Goal: Task Accomplishment & Management: Manage account settings

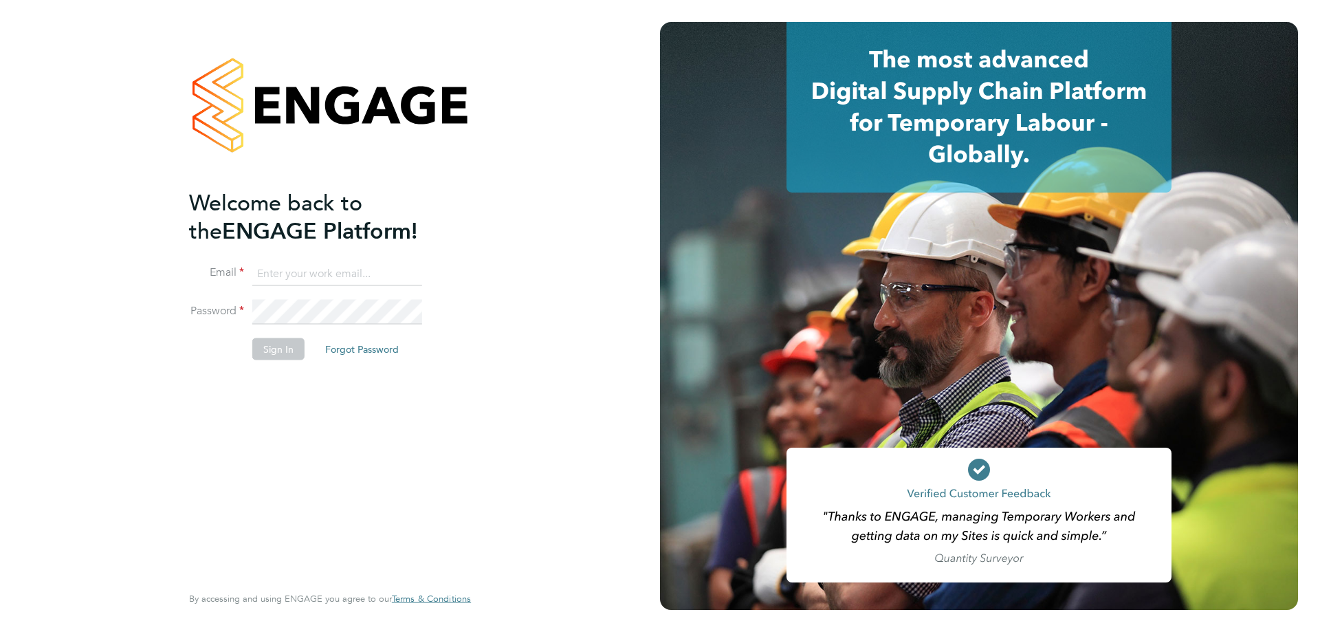
type input "mia@net-temps.co.uk"
click at [277, 351] on button "Sign In" at bounding box center [278, 349] width 52 height 22
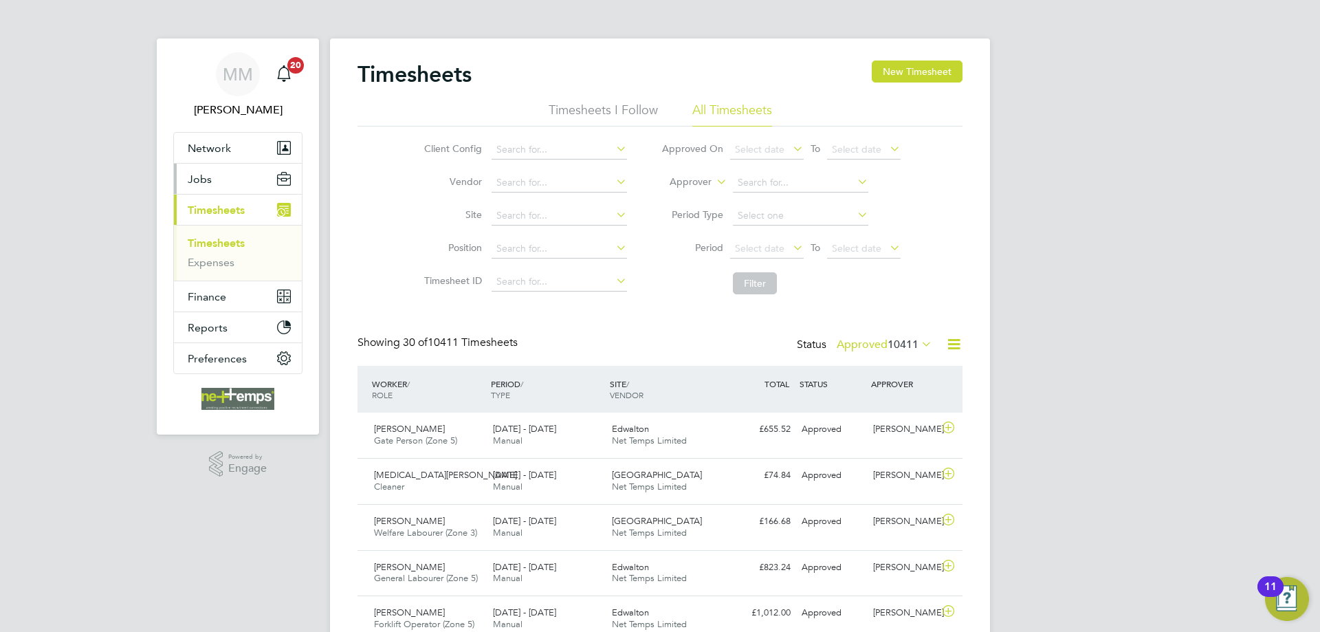
click at [232, 182] on button "Jobs" at bounding box center [238, 179] width 128 height 30
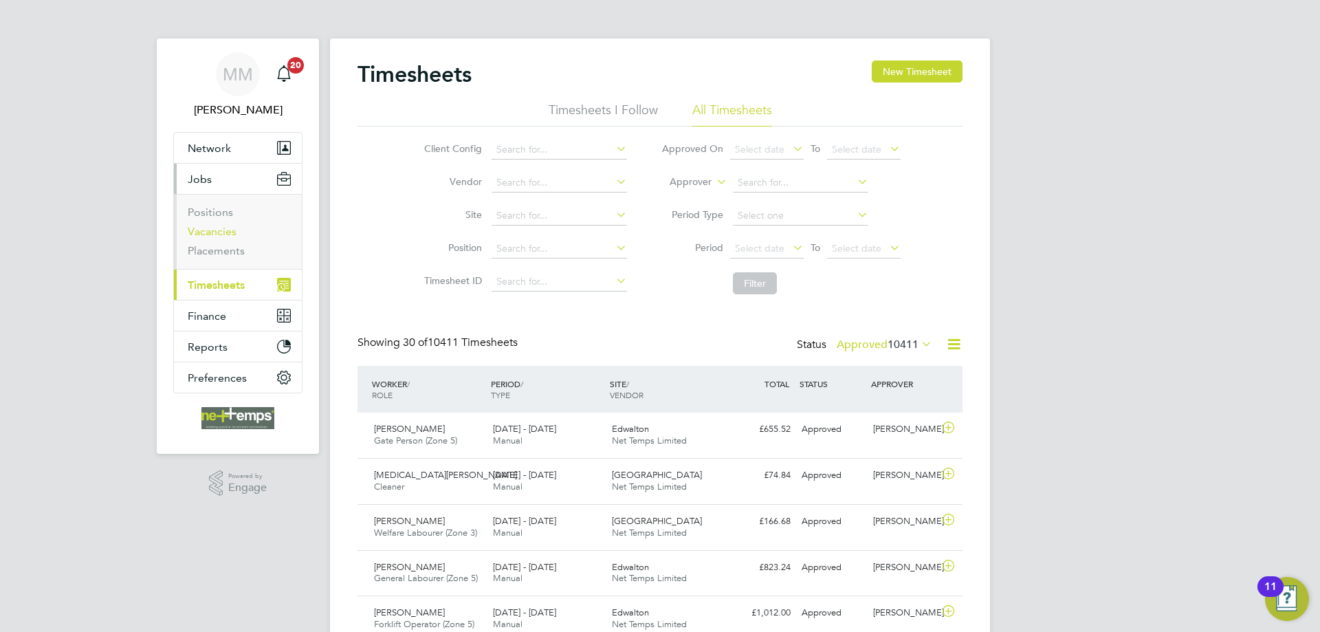
click at [219, 232] on link "Vacancies" at bounding box center [212, 231] width 49 height 13
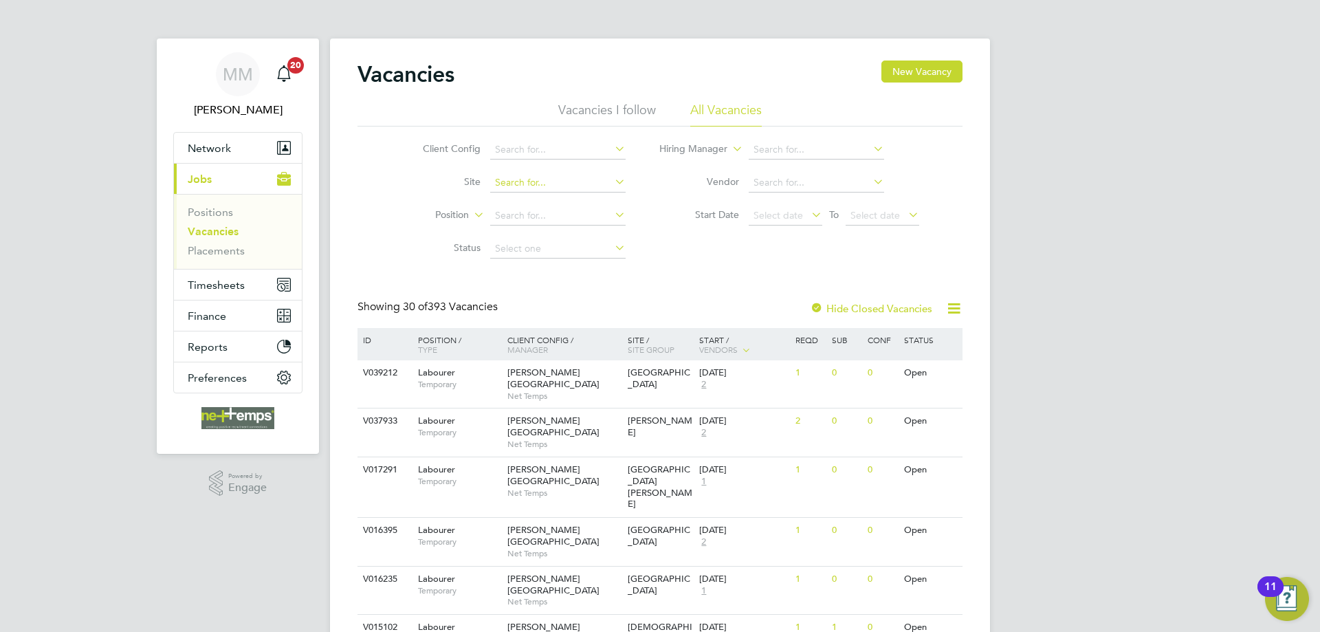
click at [537, 181] on input at bounding box center [557, 182] width 135 height 19
click at [537, 199] on b "Higha" at bounding box center [527, 202] width 27 height 12
type input "B&K Highams"
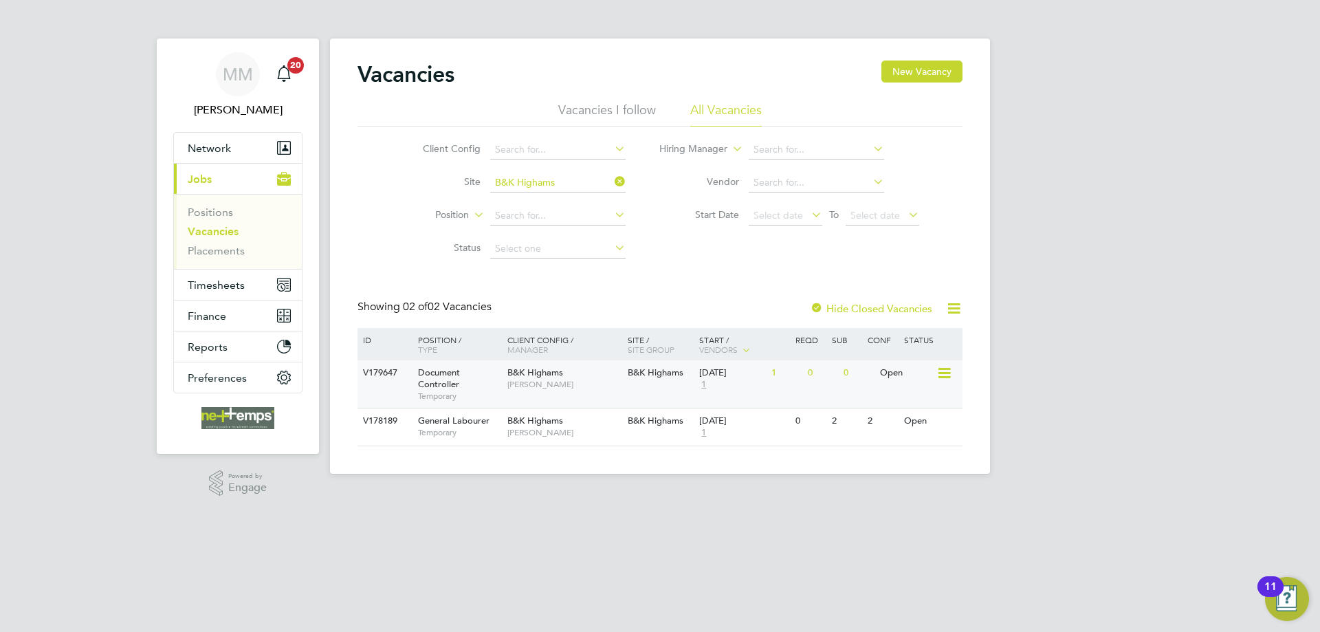
click at [843, 384] on div "0" at bounding box center [858, 372] width 36 height 25
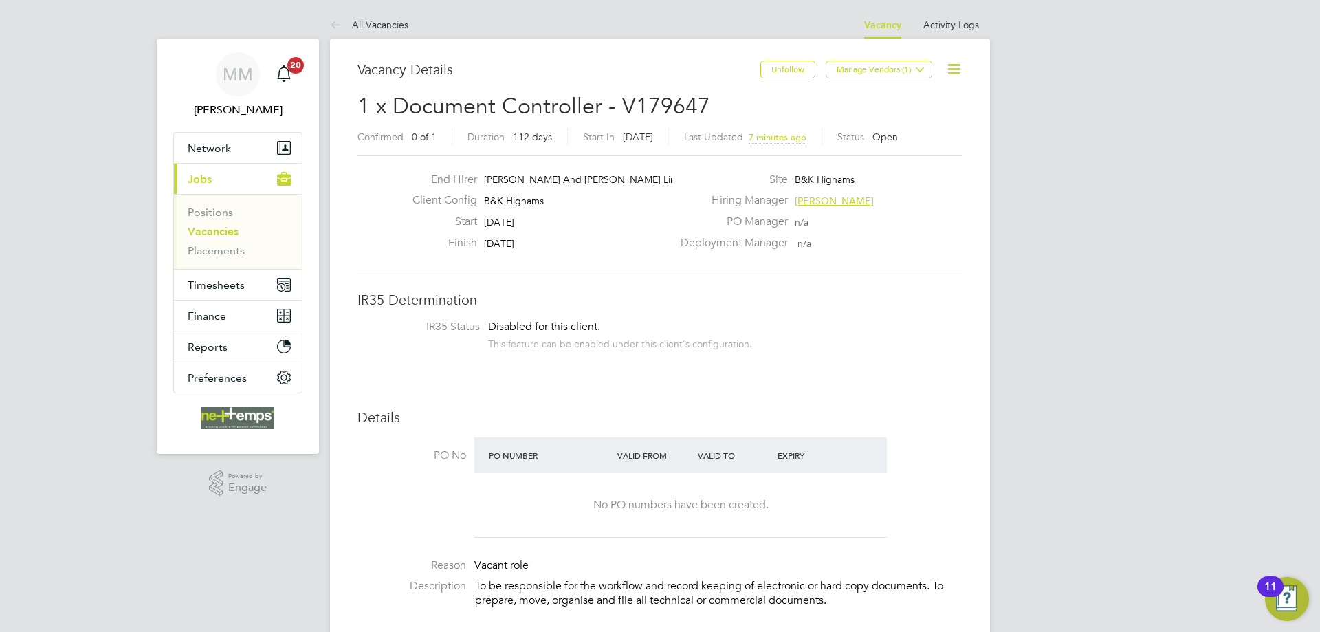
click at [950, 71] on icon at bounding box center [953, 69] width 17 height 17
click at [913, 99] on li "Edit Vacancy e" at bounding box center [921, 101] width 80 height 19
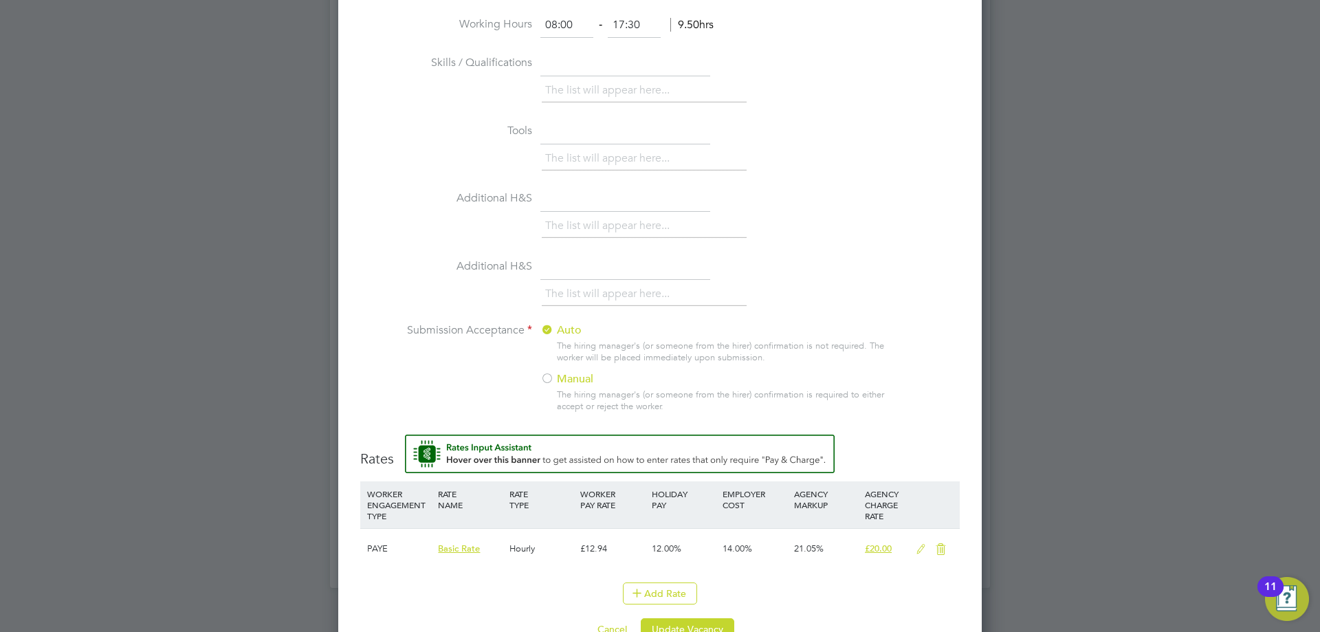
scroll to position [1207, 0]
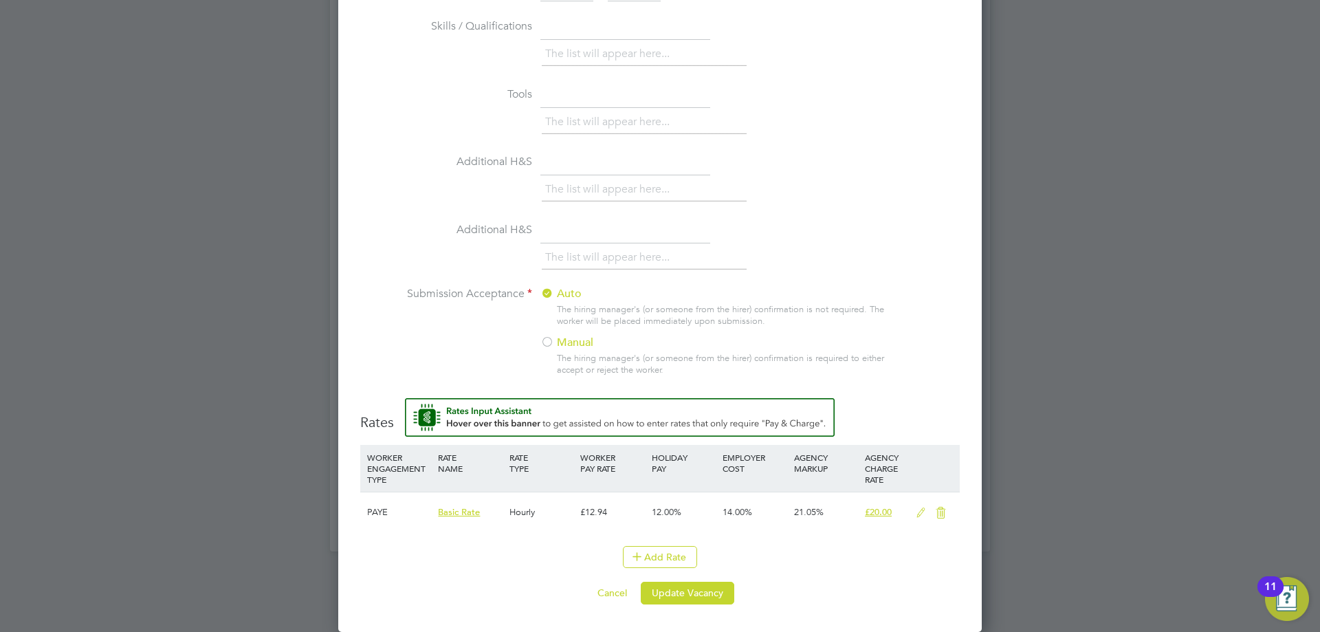
click at [919, 515] on icon at bounding box center [920, 512] width 17 height 11
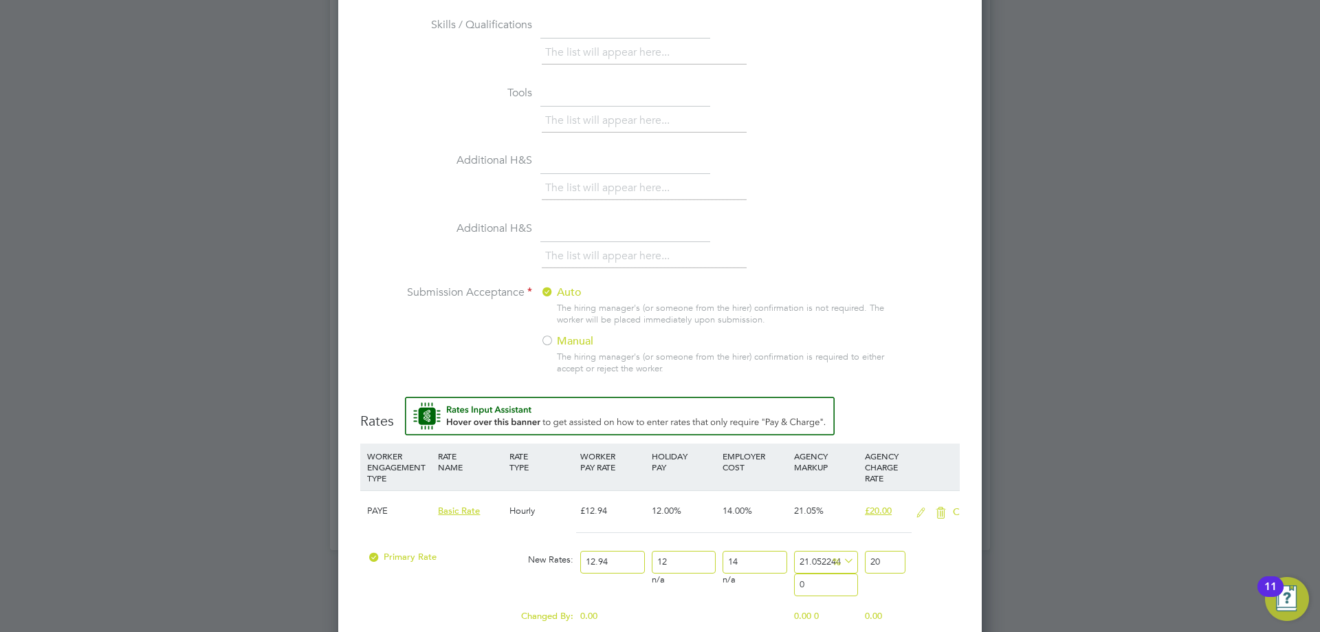
scroll to position [1870, 644]
click at [599, 569] on input "12.94" at bounding box center [612, 562] width 64 height 23
type input "1"
type input "1.545595054095827"
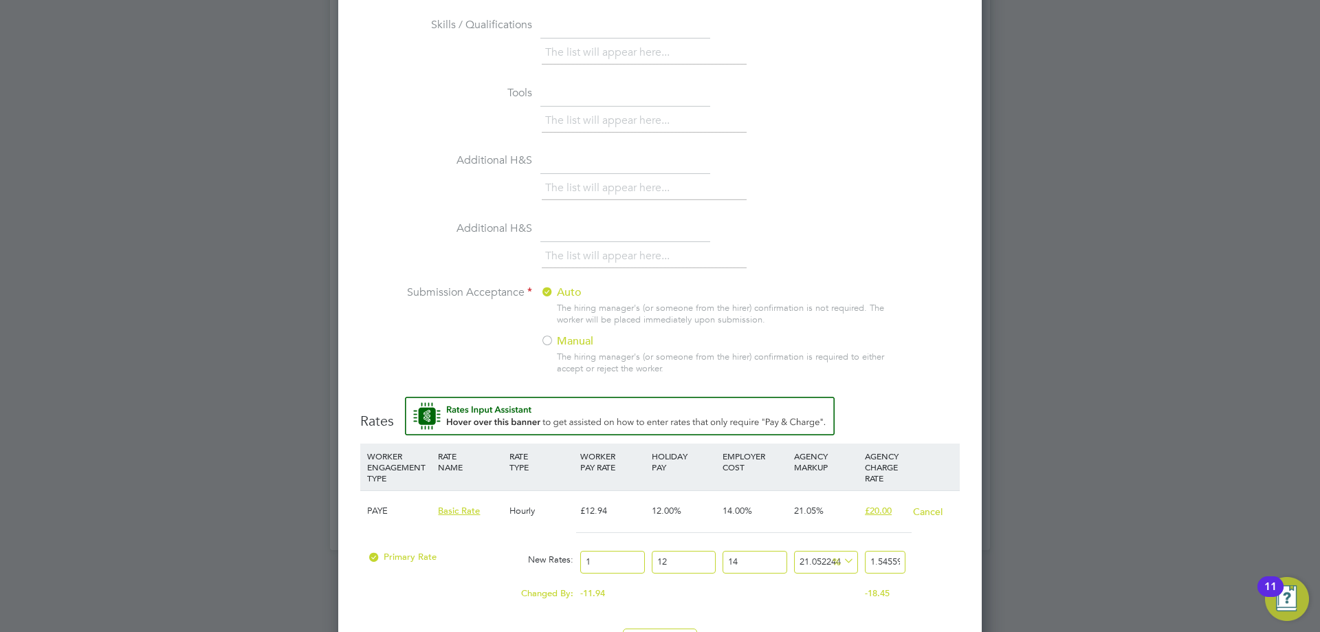
type input "13"
type input "20.09273570324575"
type input "13.3"
type input "20.556414219474497"
type input "13.38"
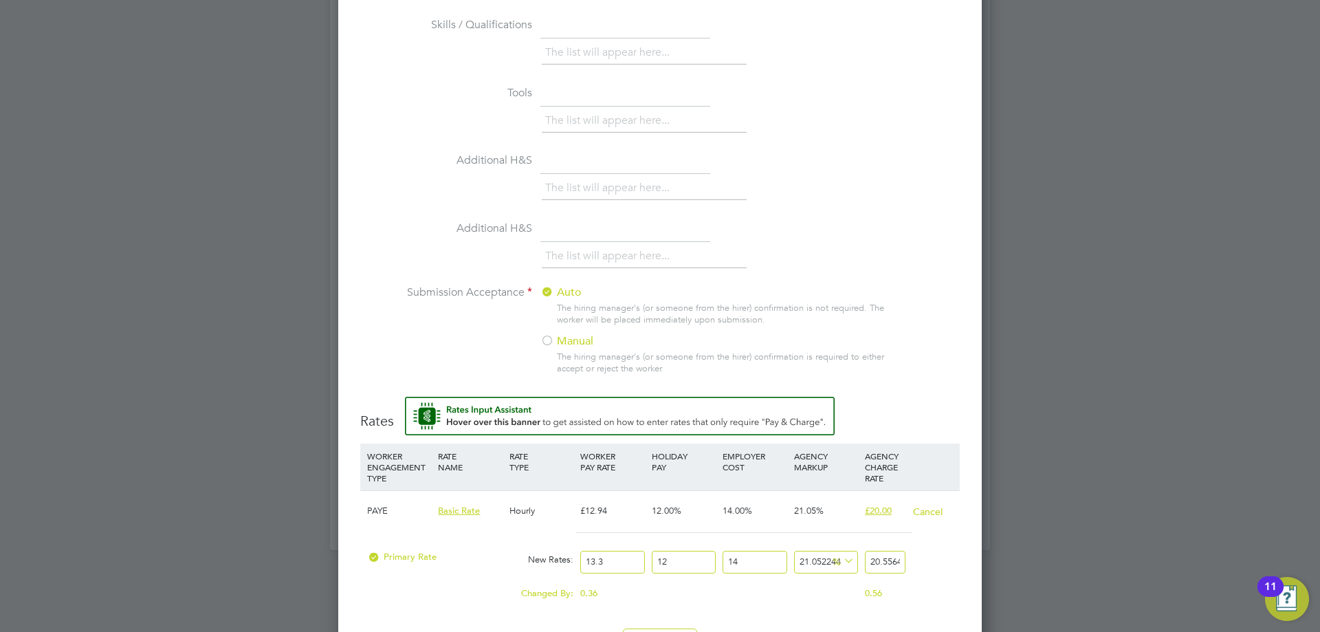
type input "20.680061823802163"
type input "13.38"
click at [883, 564] on input "20.680061823802163" at bounding box center [885, 562] width 41 height 23
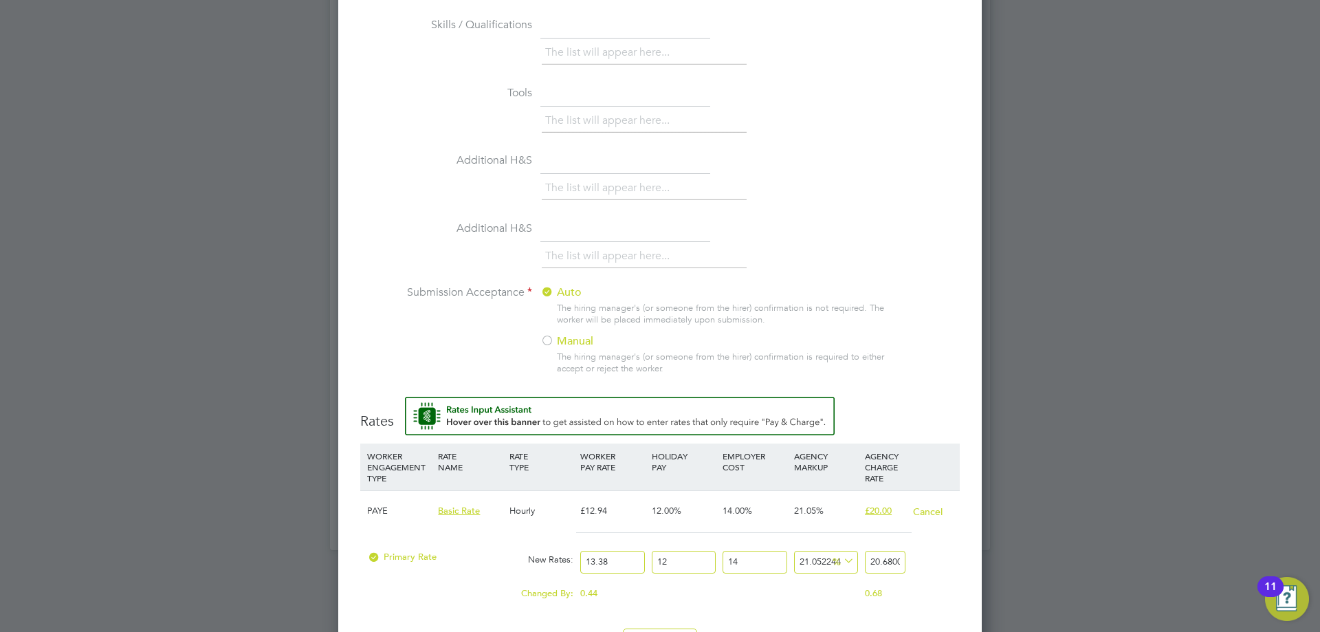
type input "-88.29285470777093"
type input "2"
type input "17.071452922290778"
type input "20.00"
click at [937, 584] on div "Changed By: 0.44 0.00 0.00 -3.98 -0.561792 % 0.00" at bounding box center [660, 597] width 600 height 34
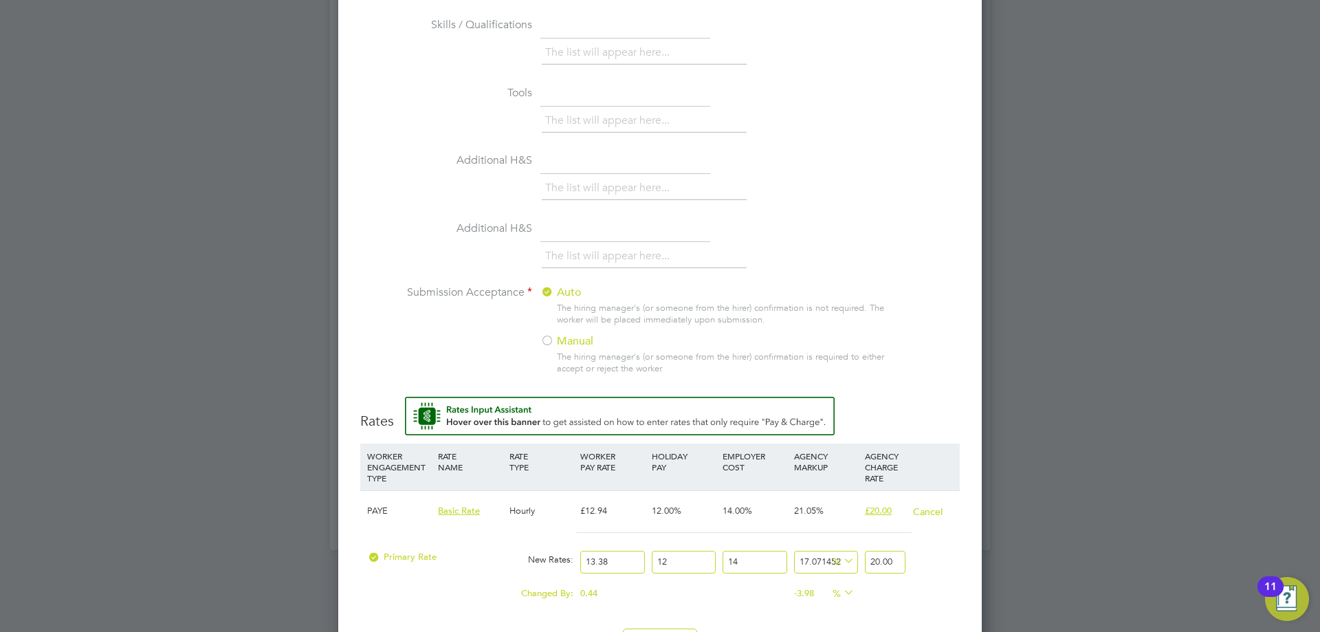
scroll to position [1291, 0]
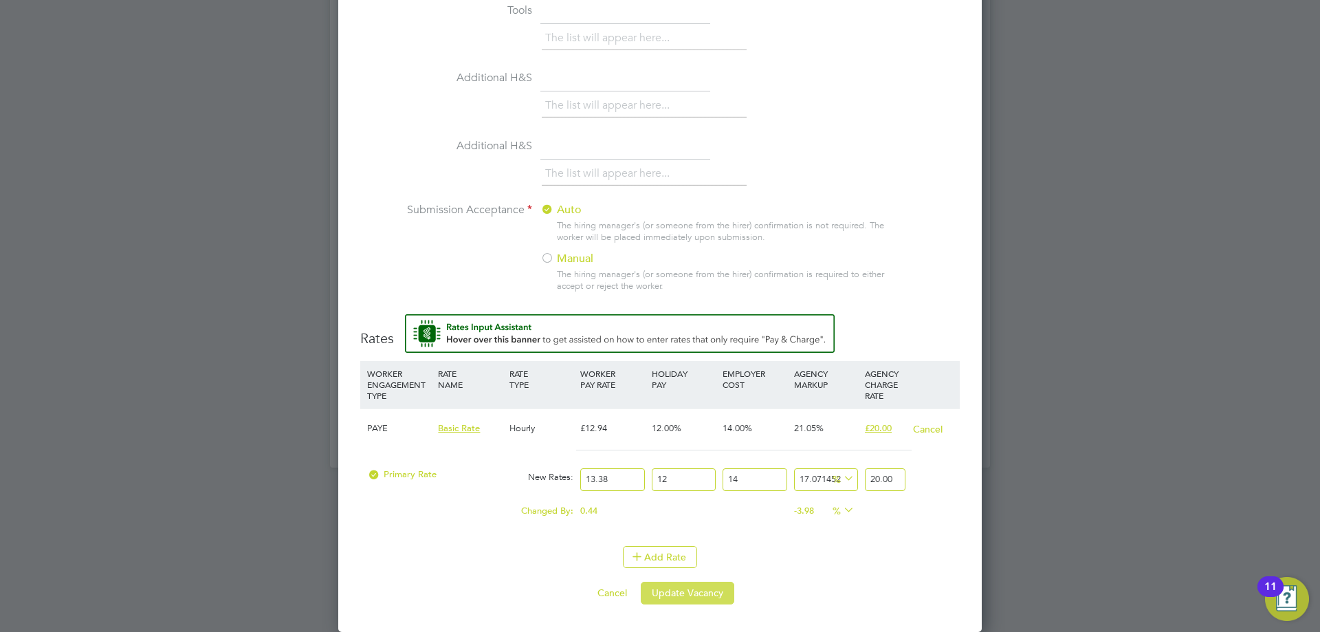
click at [691, 593] on button "Update Vacancy" at bounding box center [688, 593] width 94 height 22
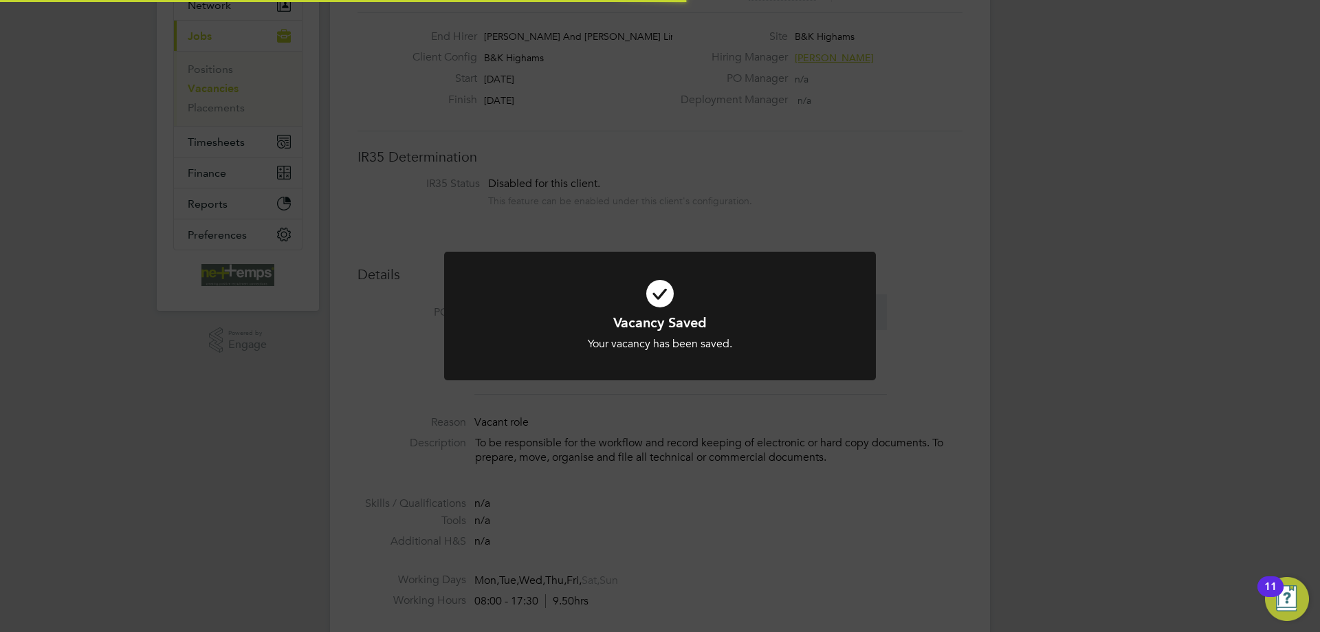
scroll to position [0, 0]
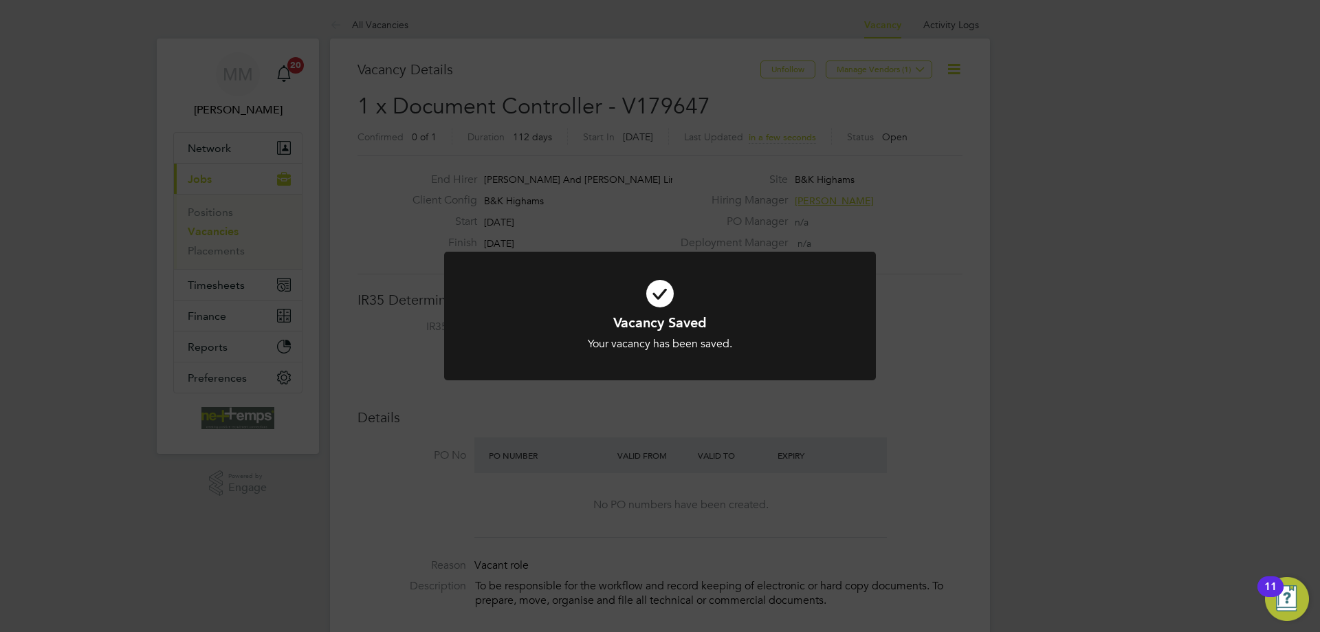
click at [1045, 382] on div "Vacancy Saved Your vacancy has been saved. Cancel Okay" at bounding box center [660, 316] width 1320 height 632
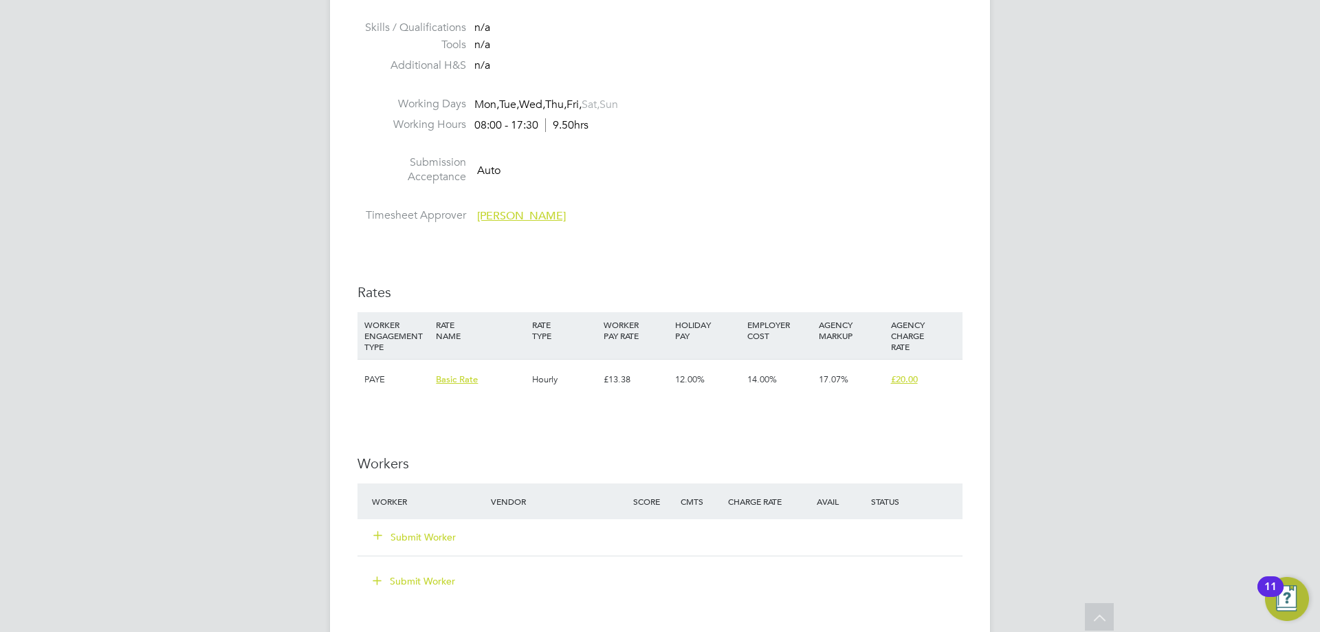
scroll to position [894, 0]
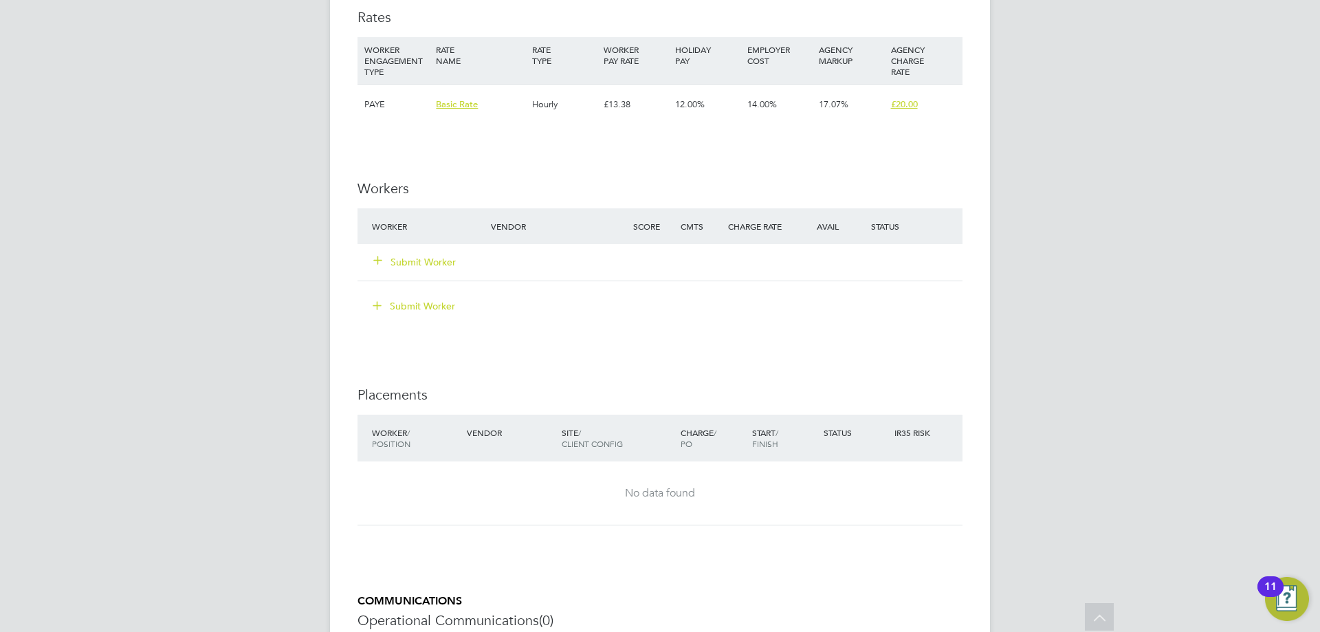
click at [401, 261] on button "Submit Worker" at bounding box center [415, 262] width 83 height 14
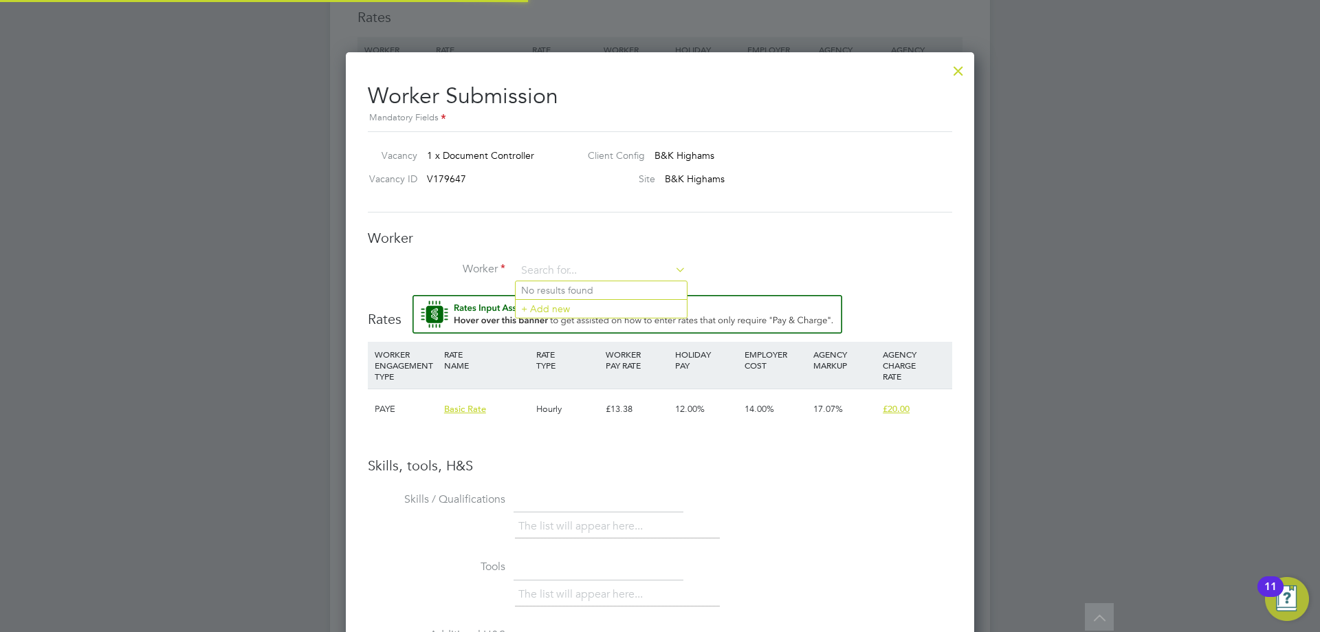
scroll to position [0, 0]
click at [567, 268] on input at bounding box center [601, 271] width 170 height 21
click at [563, 308] on li "+ Add new" at bounding box center [601, 308] width 171 height 19
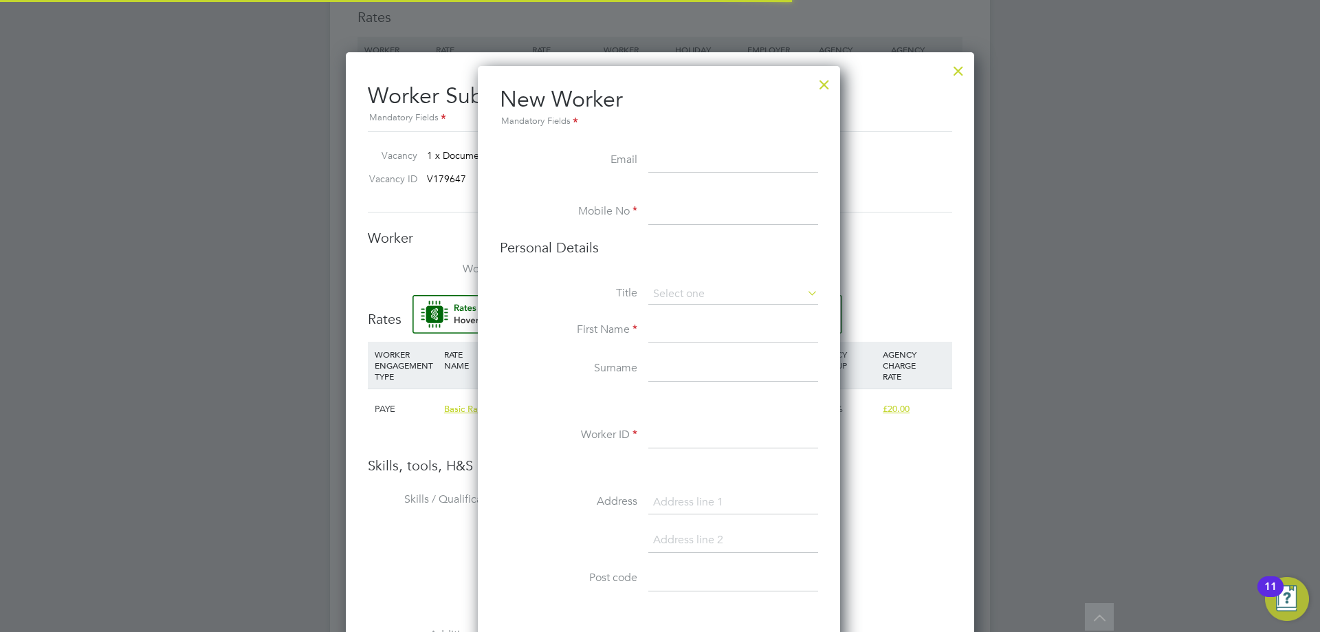
scroll to position [1163, 364]
click at [743, 162] on input at bounding box center [733, 161] width 170 height 25
paste input "janyanteh3@gmail.com"
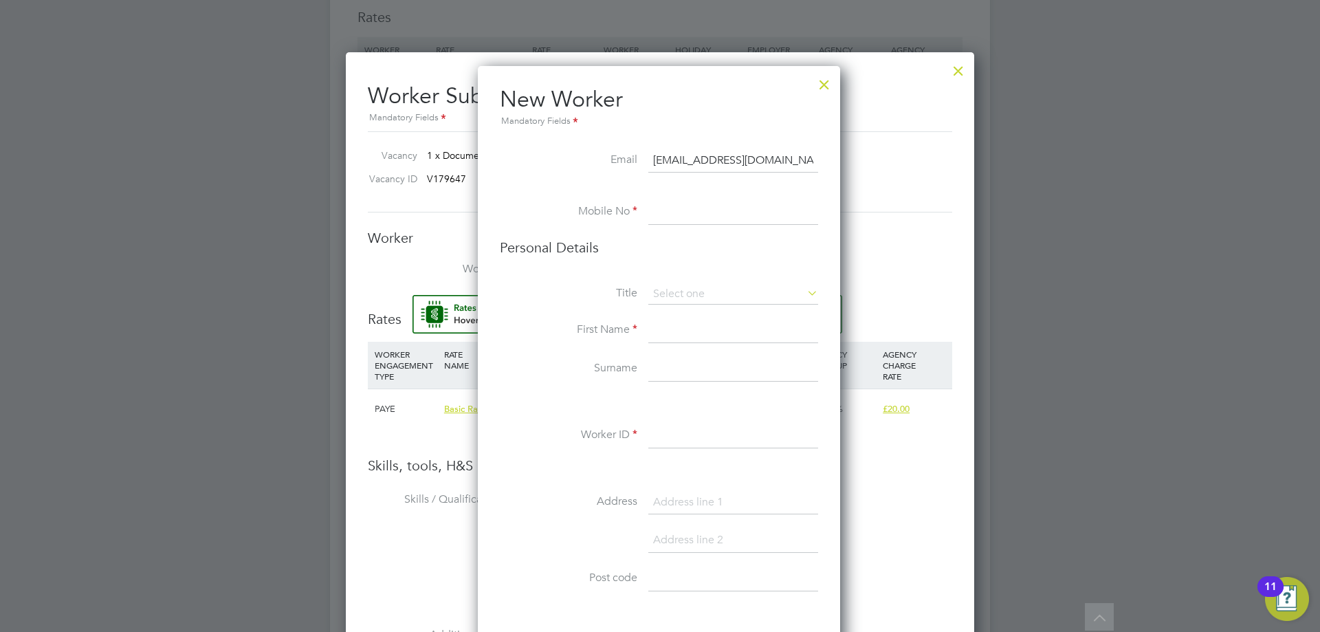
type input "janyanteh3@gmail.com"
click at [740, 207] on input at bounding box center [733, 212] width 170 height 25
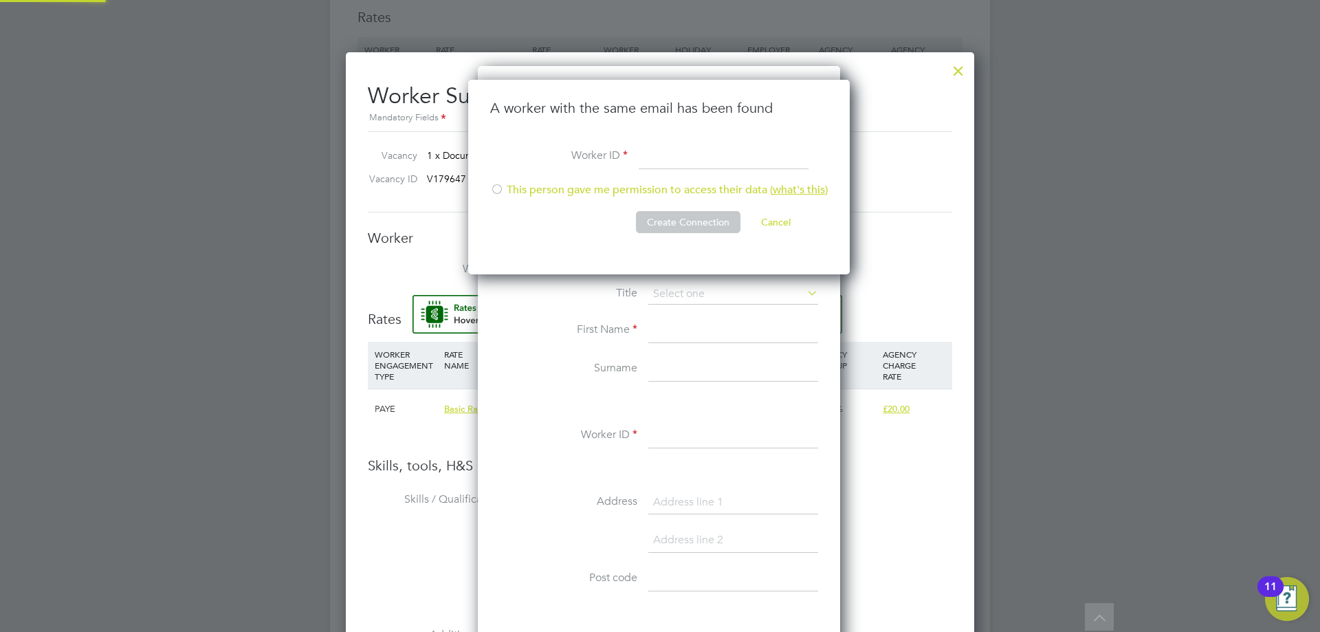
scroll to position [195, 384]
click at [677, 158] on input "CN0000117572" at bounding box center [724, 156] width 170 height 25
type input "CN0000117572"
click at [496, 193] on div at bounding box center [497, 191] width 14 height 14
click at [683, 223] on button "Create Connection" at bounding box center [688, 222] width 105 height 22
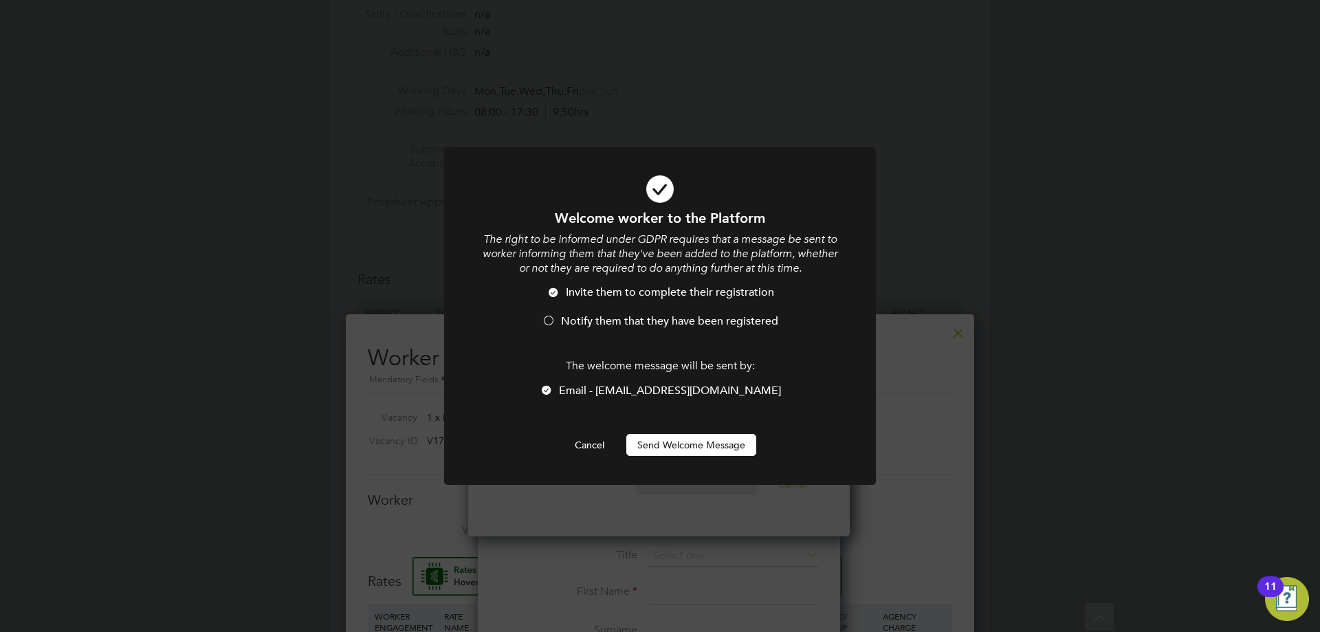
scroll to position [0, 0]
click at [549, 318] on div at bounding box center [549, 322] width 14 height 14
click at [669, 441] on button "Send Welcome Message" at bounding box center [691, 445] width 130 height 22
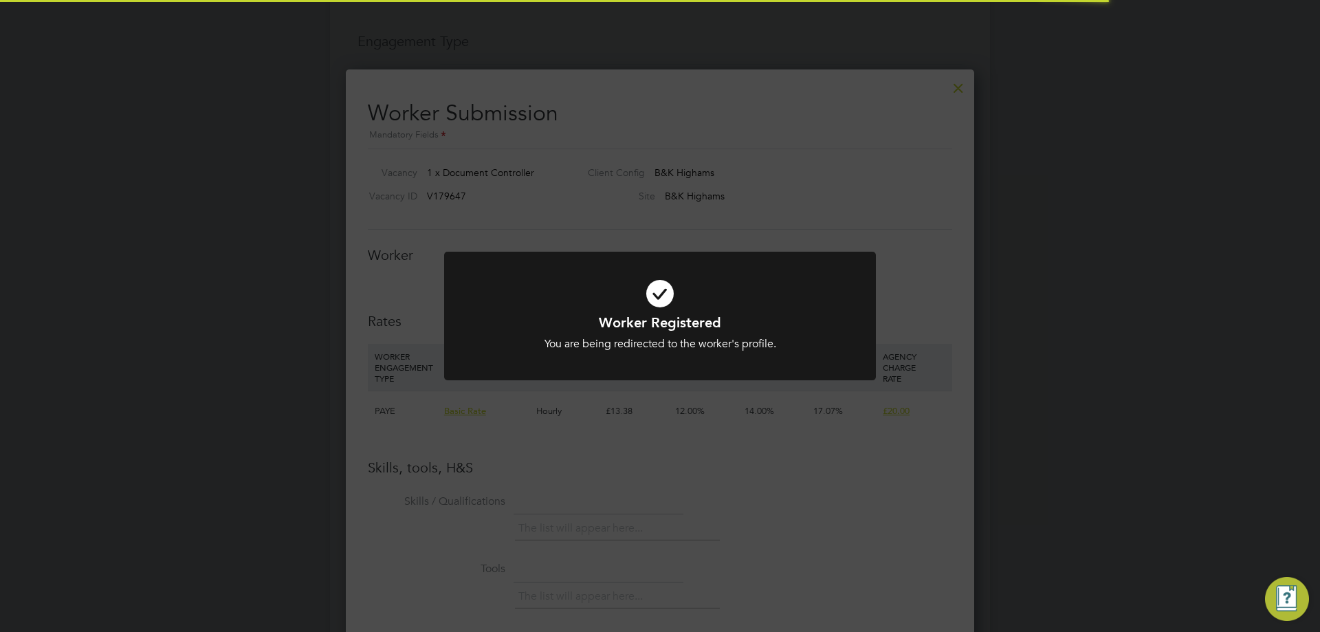
scroll to position [894, 0]
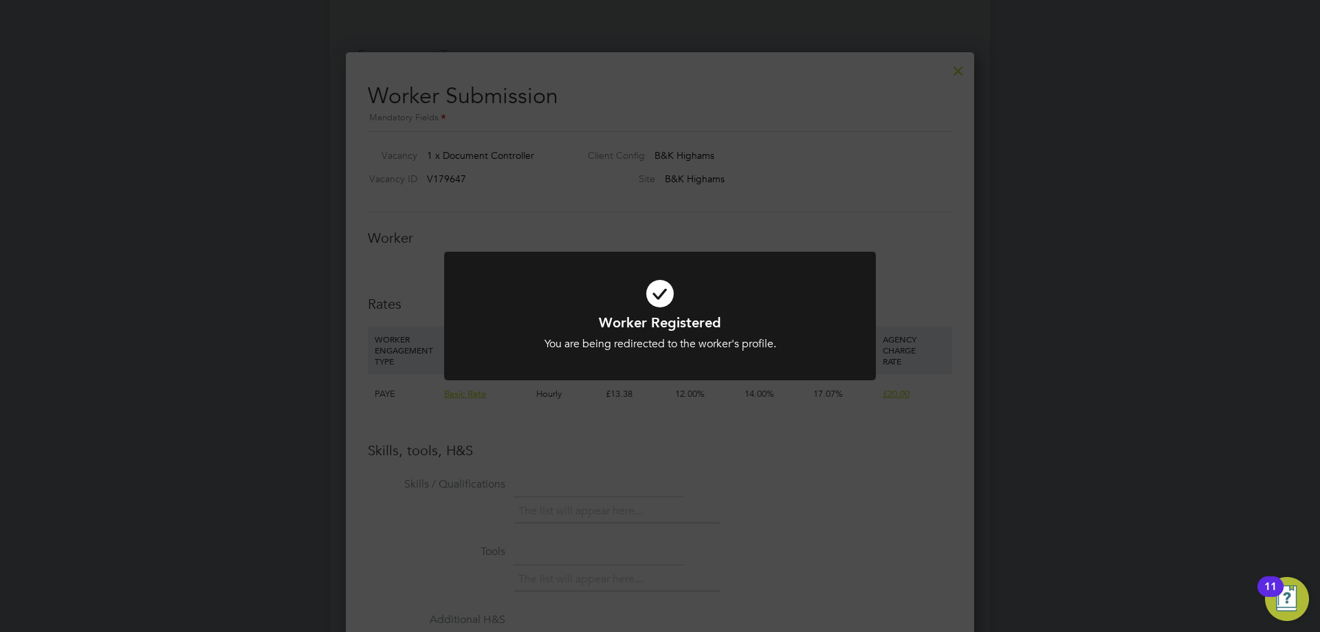
click at [798, 429] on div "Worker Registered You are being redirected to the worker's profile. Cancel Okay" at bounding box center [660, 316] width 1320 height 632
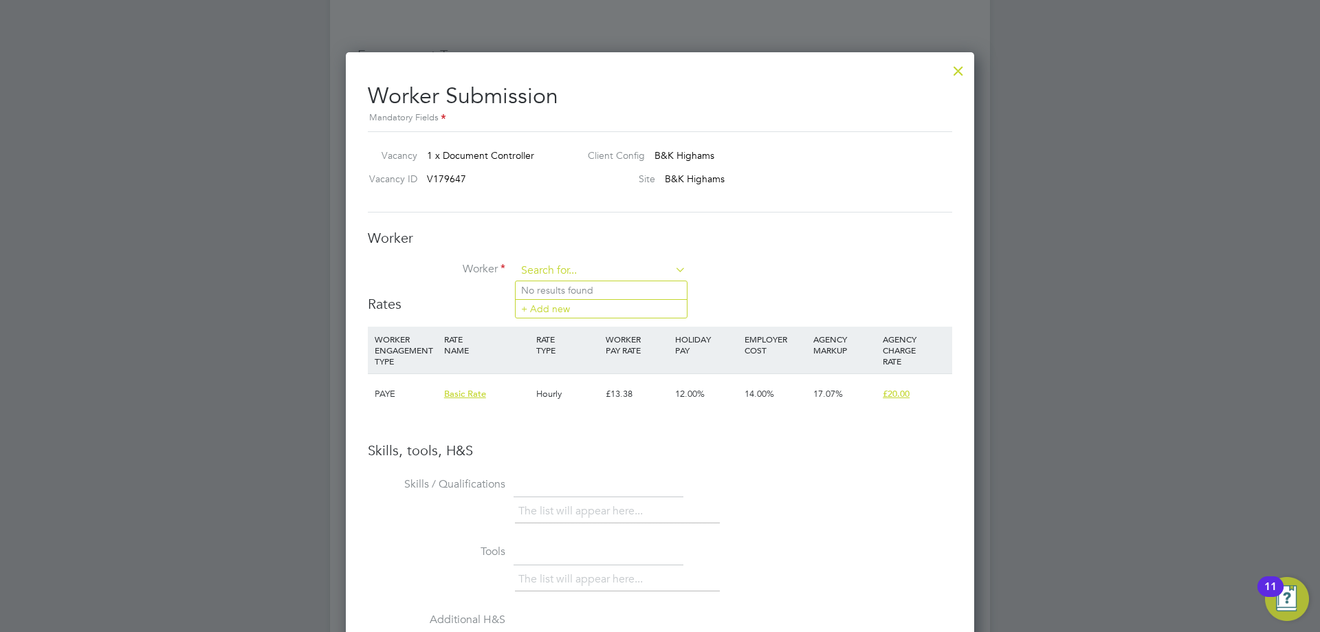
click at [574, 270] on input at bounding box center [601, 271] width 170 height 21
click at [589, 287] on li "Josephi ne Nyanteh (CN0000117572)" at bounding box center [603, 290] width 175 height 19
type input "Josephine Nyanteh (CN0000117572)"
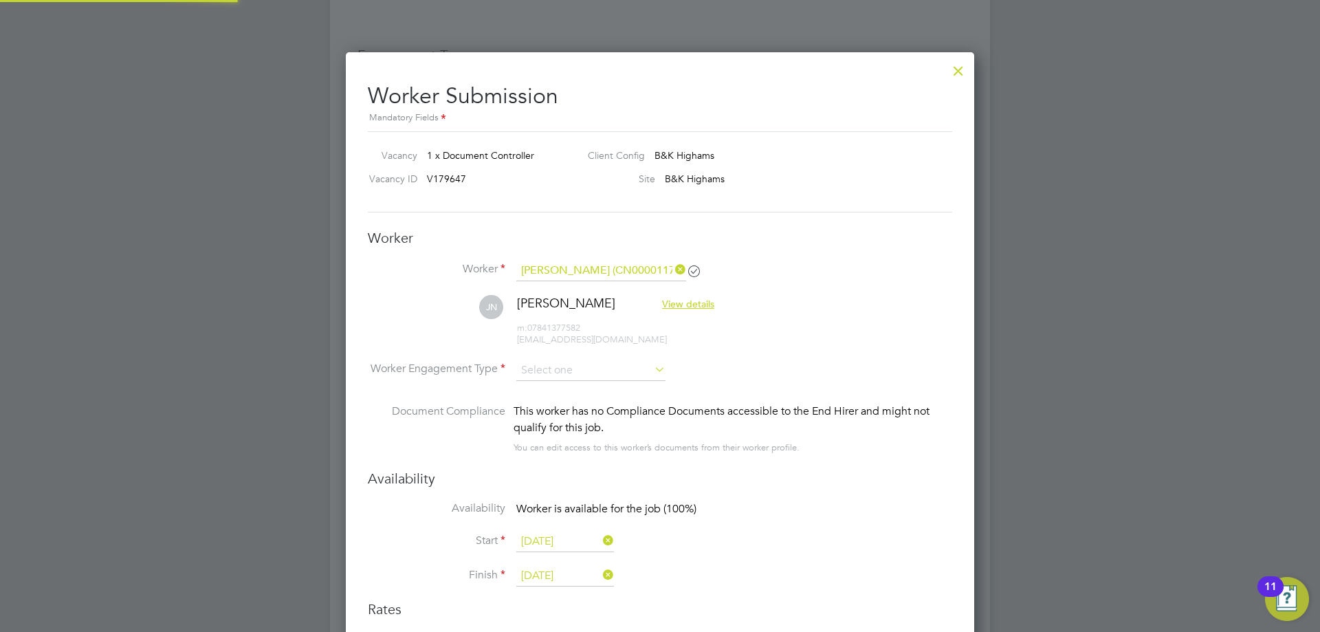
scroll to position [1174, 629]
type input "01 Nov 2025"
click at [584, 368] on input at bounding box center [590, 370] width 149 height 21
click at [556, 413] on li "PAYE" at bounding box center [591, 408] width 151 height 18
type input "PAYE"
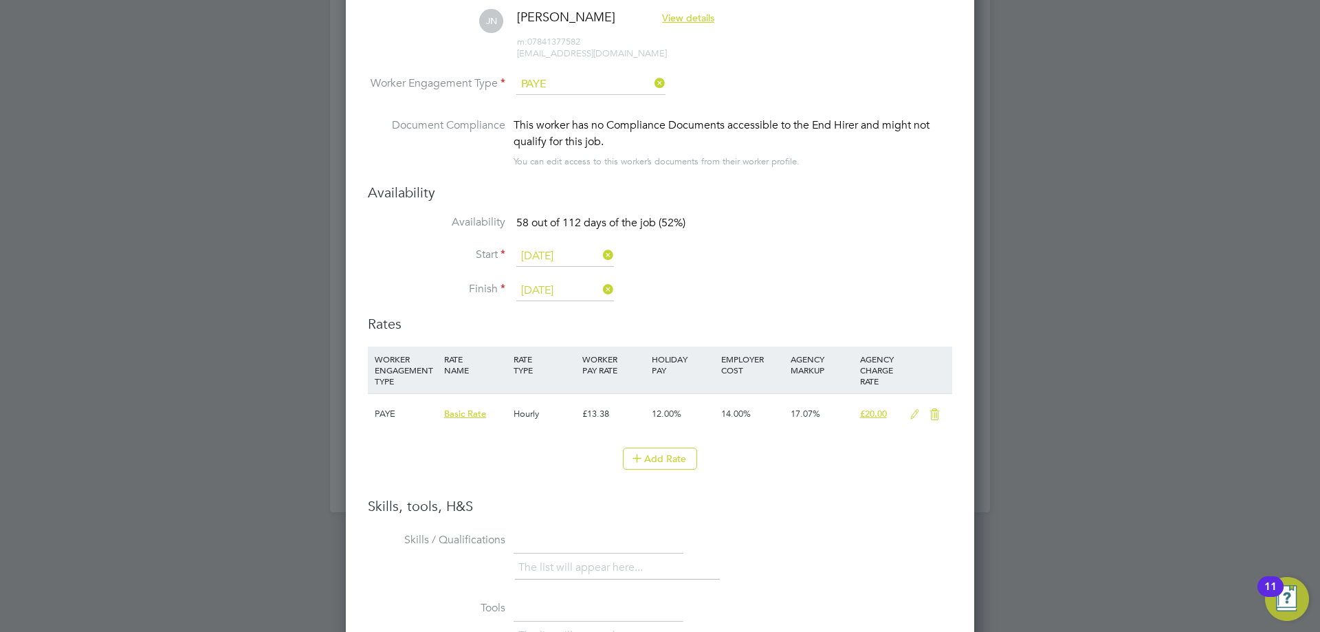
scroll to position [1524, 0]
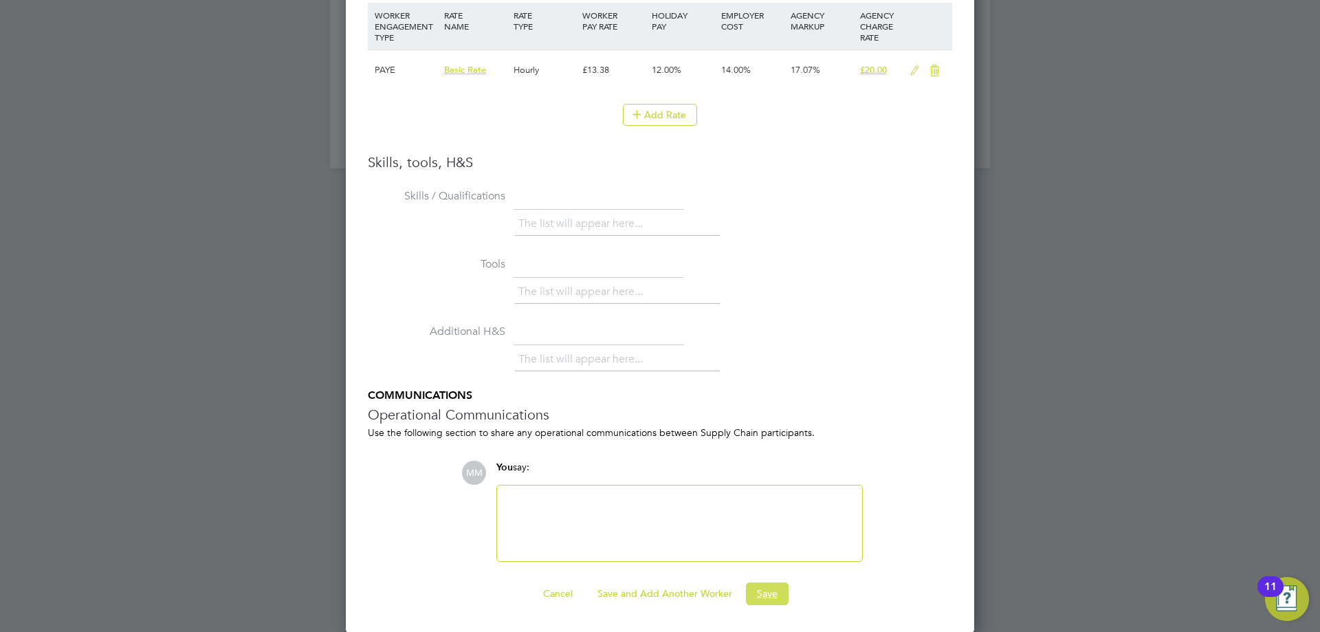
click at [769, 595] on button "Save" at bounding box center [767, 593] width 43 height 22
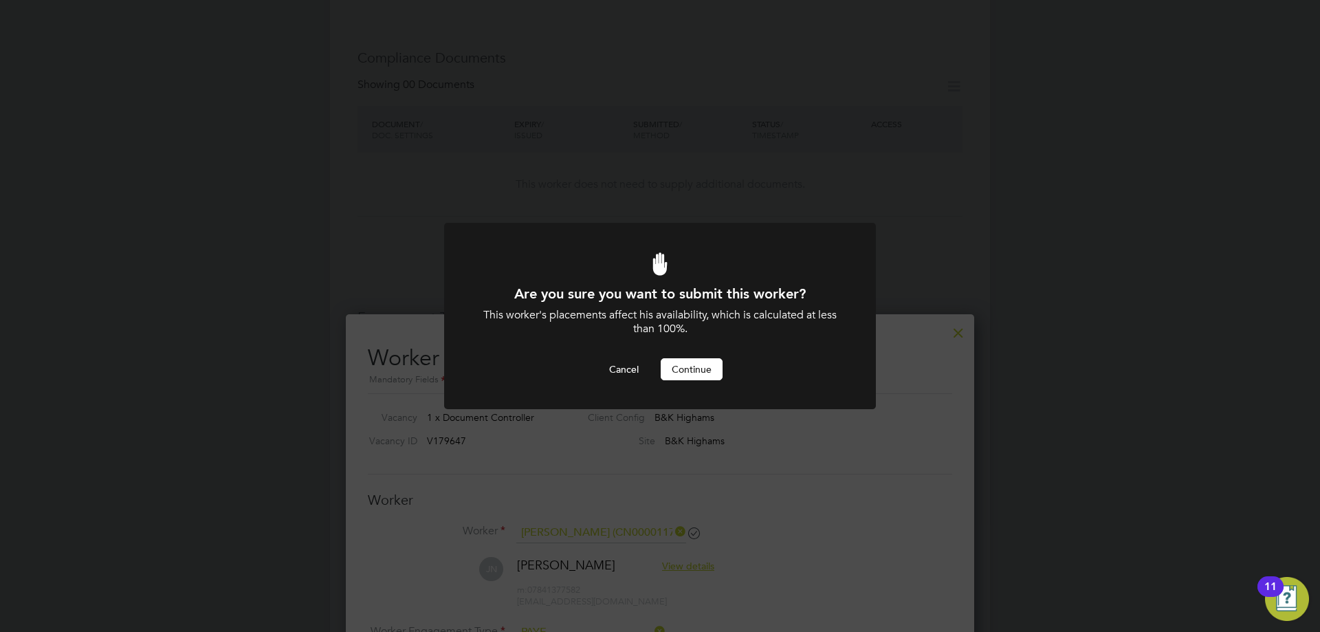
click at [692, 368] on button "Continue" at bounding box center [692, 369] width 62 height 22
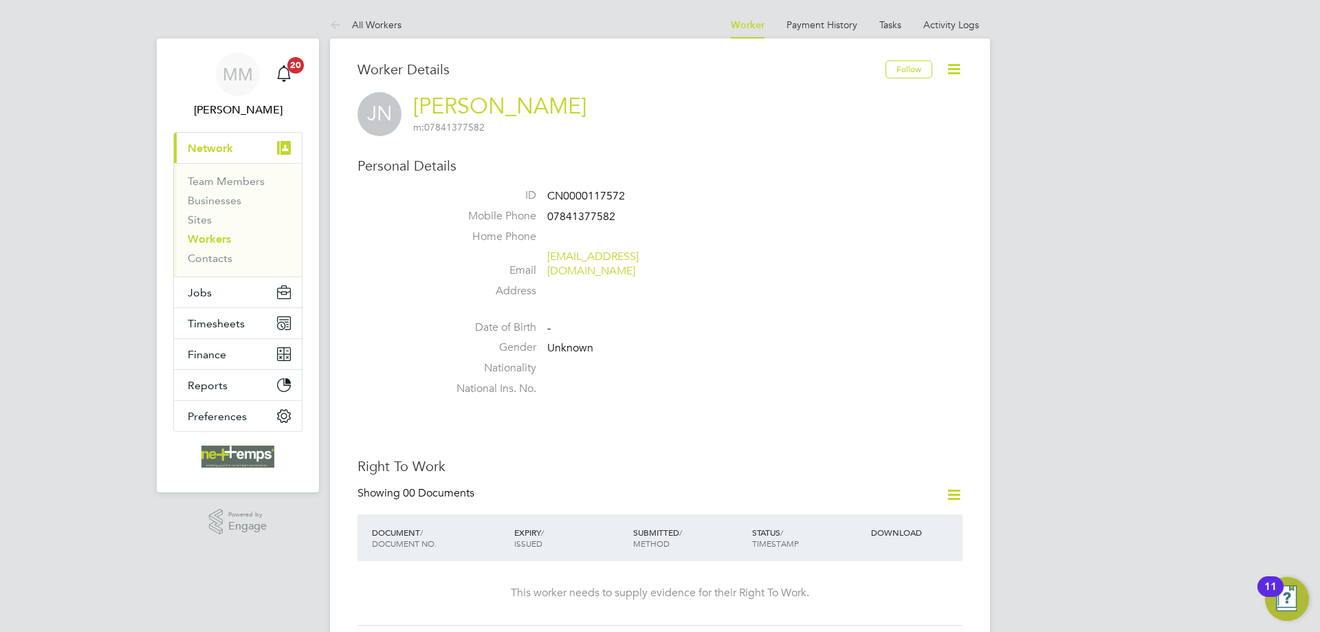
click at [918, 73] on button "Follow" at bounding box center [909, 70] width 47 height 18
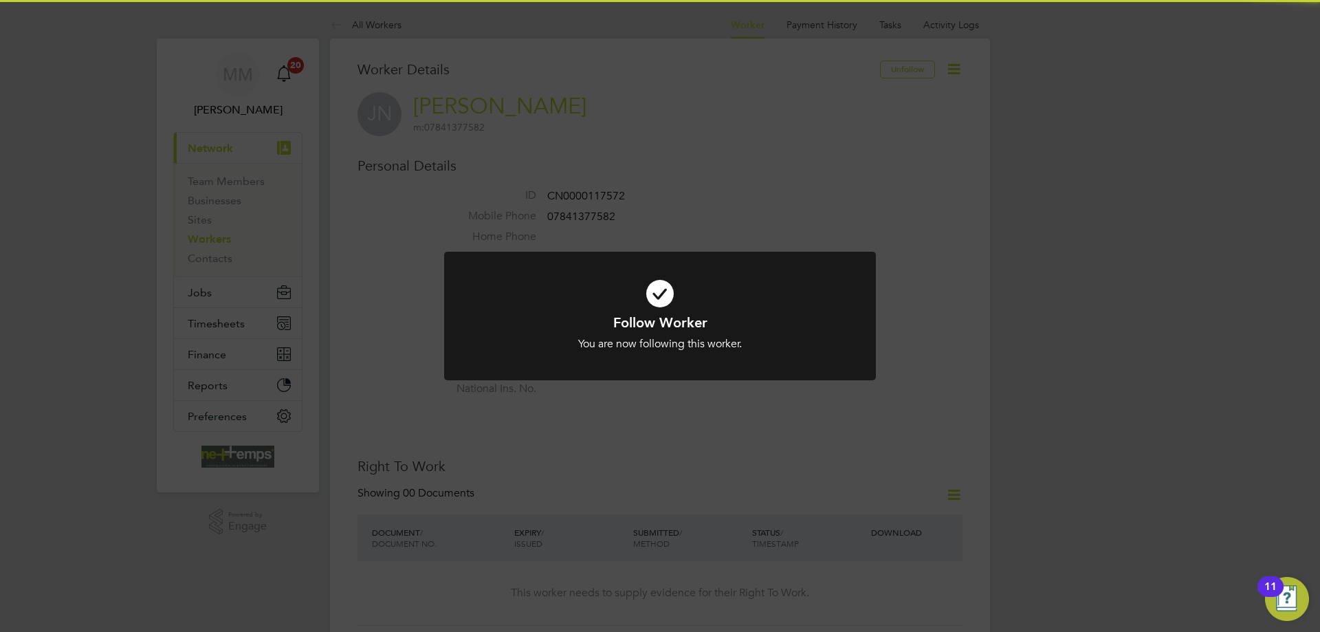
click at [1033, 294] on div "Follow Worker You are now following this worker. Cancel Okay" at bounding box center [660, 316] width 1320 height 632
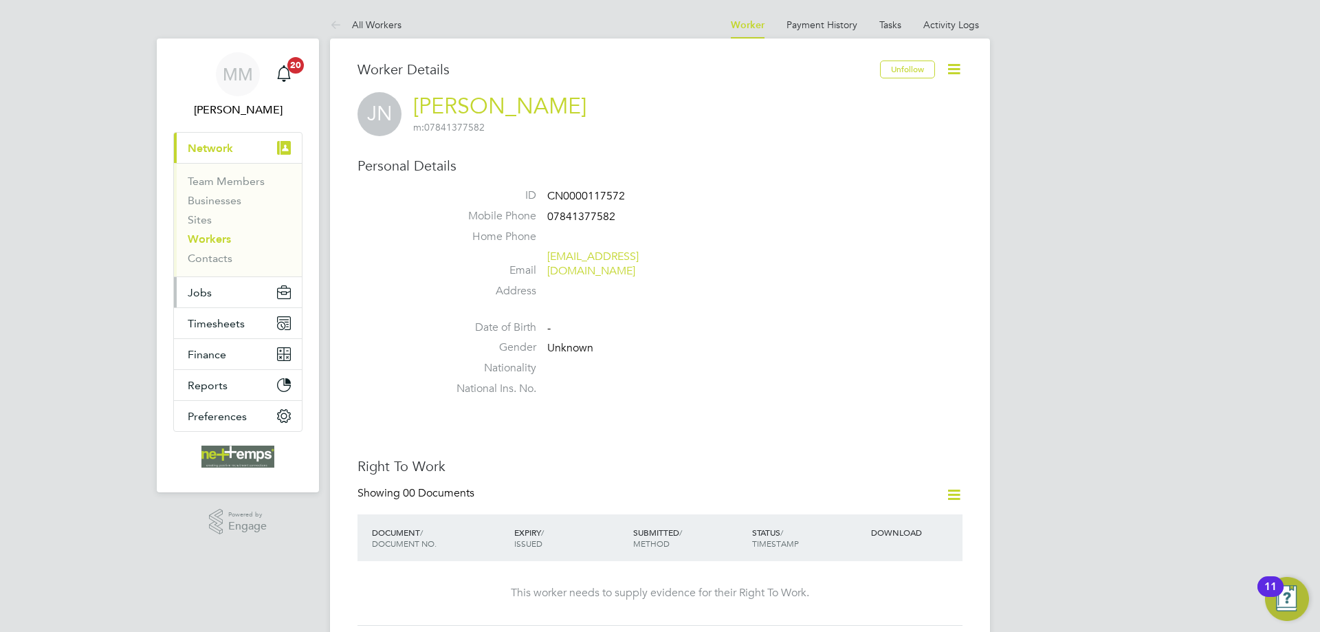
click at [227, 289] on button "Jobs" at bounding box center [238, 292] width 128 height 30
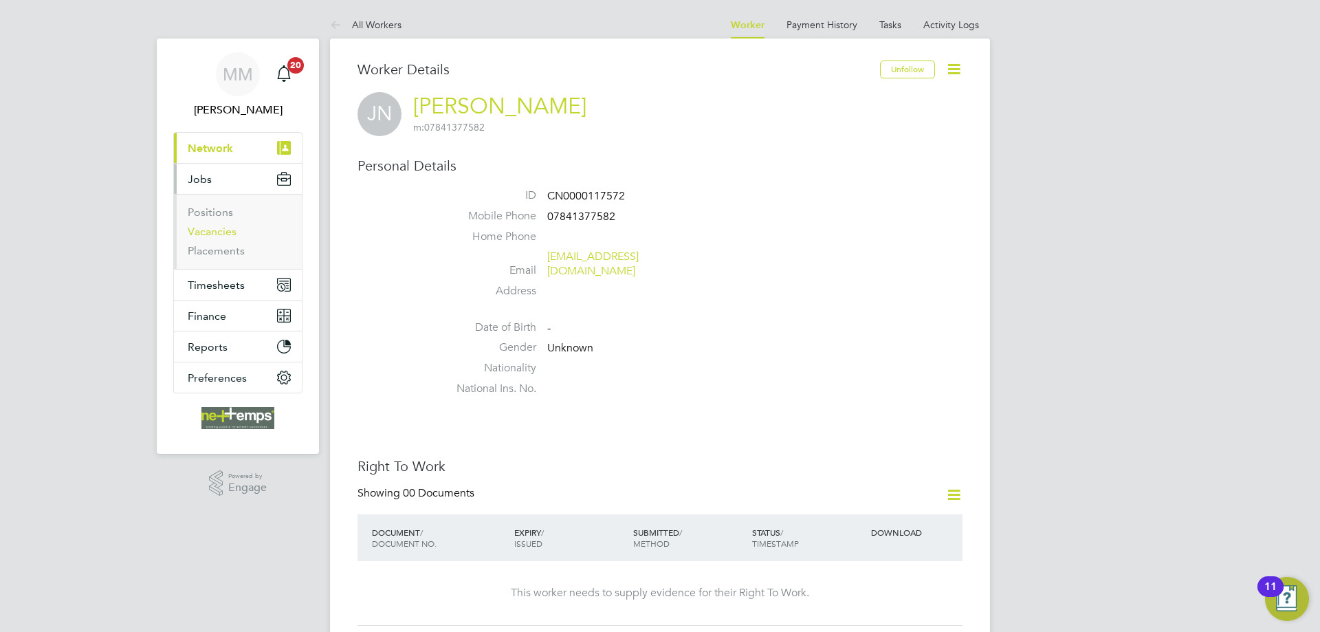
click at [213, 236] on link "Vacancies" at bounding box center [212, 231] width 49 height 13
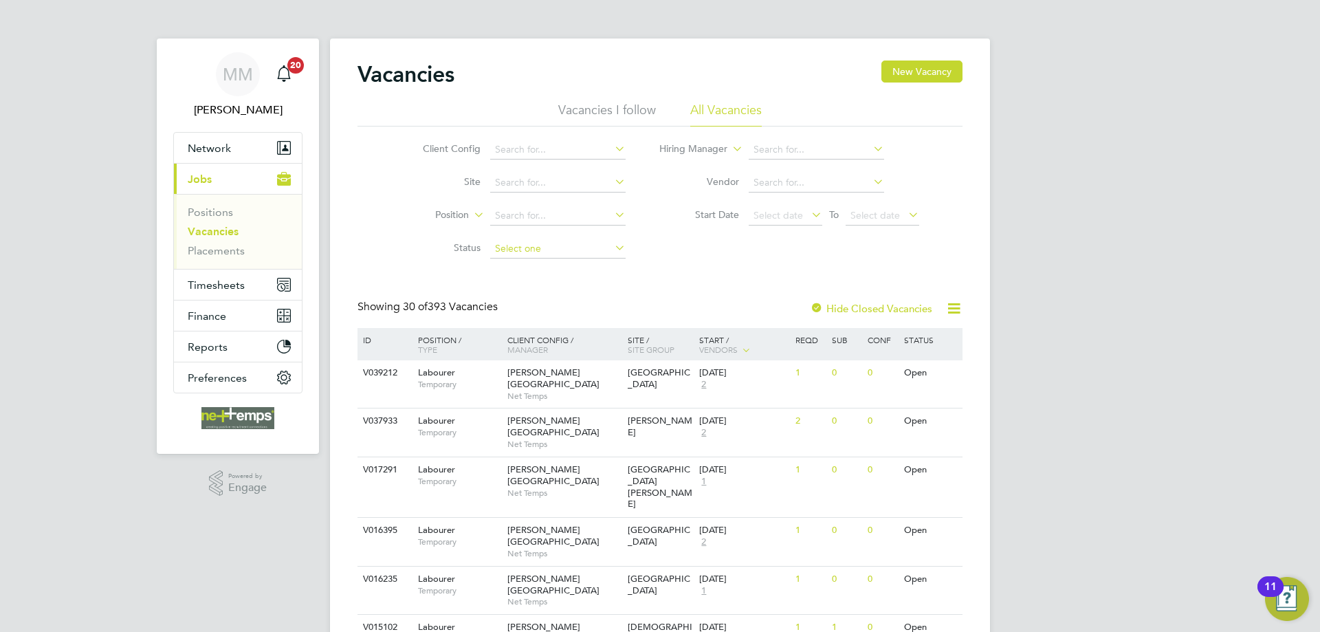
click at [551, 245] on input at bounding box center [557, 248] width 135 height 19
click at [207, 250] on link "Placements" at bounding box center [216, 250] width 57 height 13
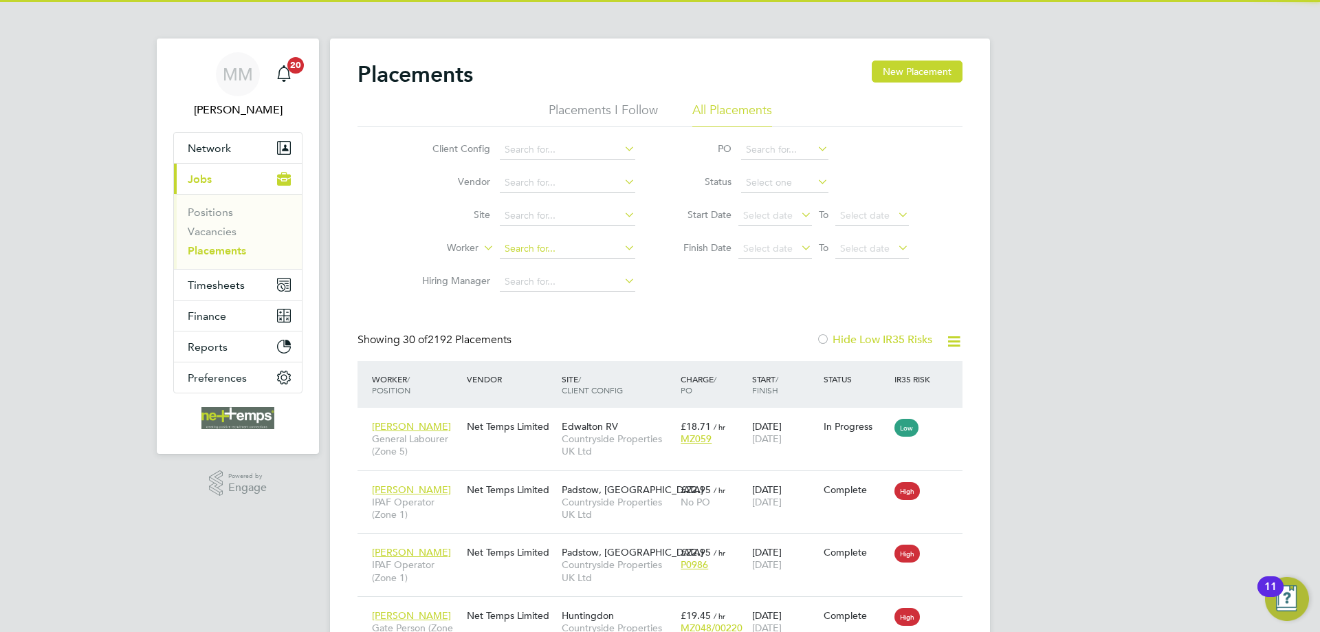
scroll to position [52, 120]
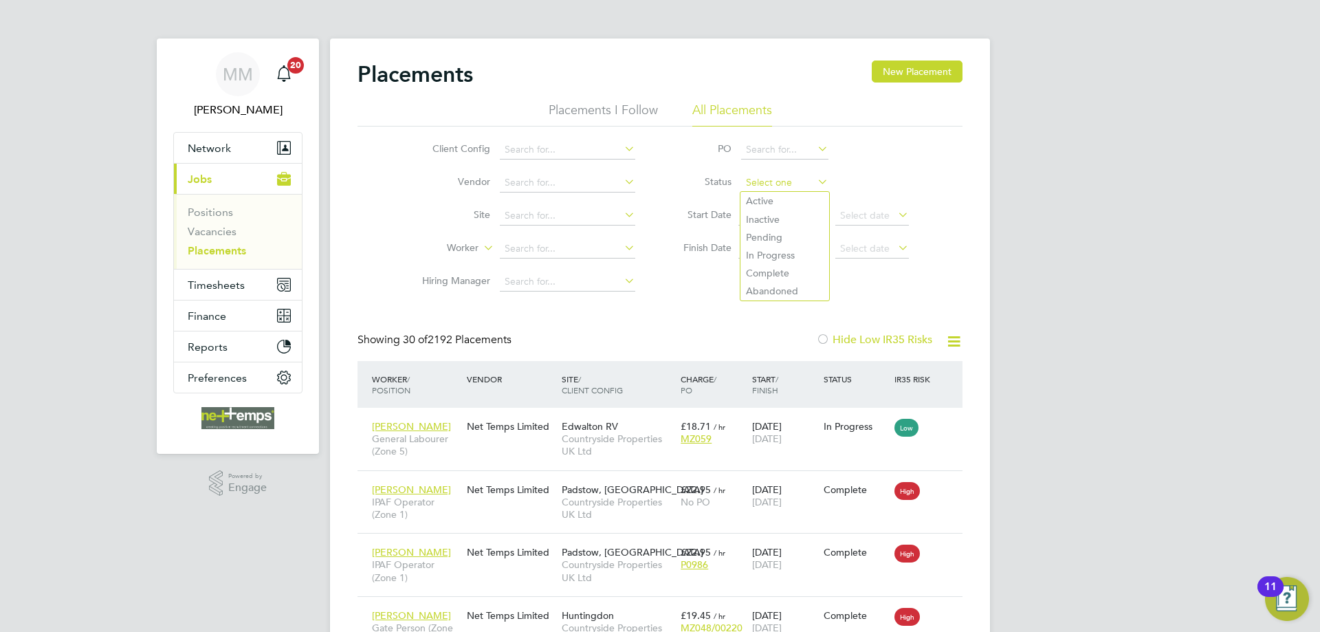
click at [773, 186] on input at bounding box center [784, 182] width 87 height 19
click at [778, 234] on li "Pending" at bounding box center [784, 237] width 89 height 18
type input "Pending"
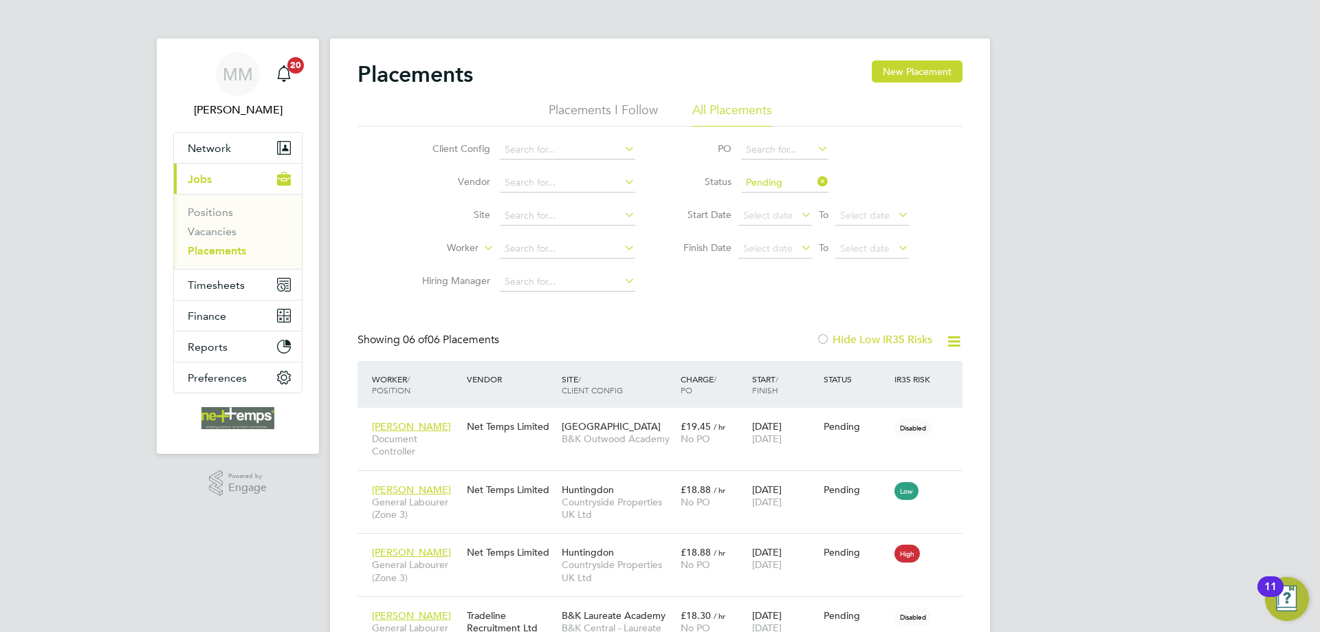
click at [1053, 344] on div "MM Mia Mellors Notifications 20 Applications: Network Team Members Businesses S…" at bounding box center [660, 424] width 1320 height 848
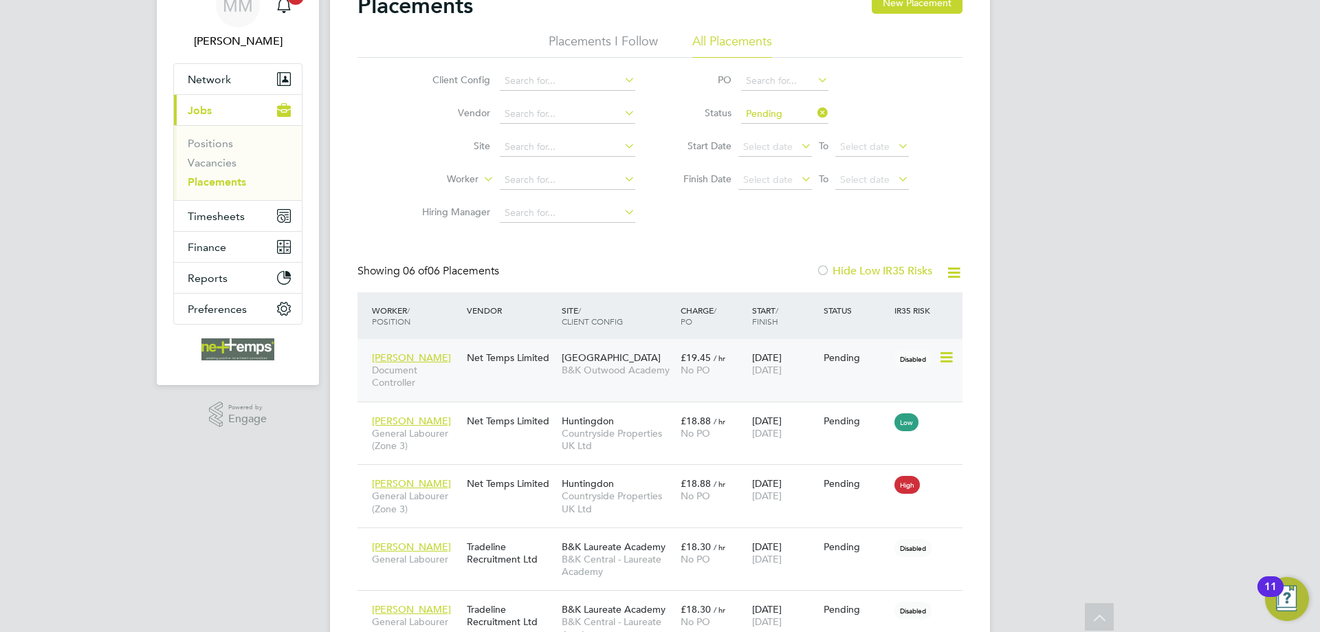
click at [945, 360] on icon at bounding box center [945, 357] width 14 height 17
click at [887, 485] on li "Abandon" at bounding box center [904, 481] width 98 height 19
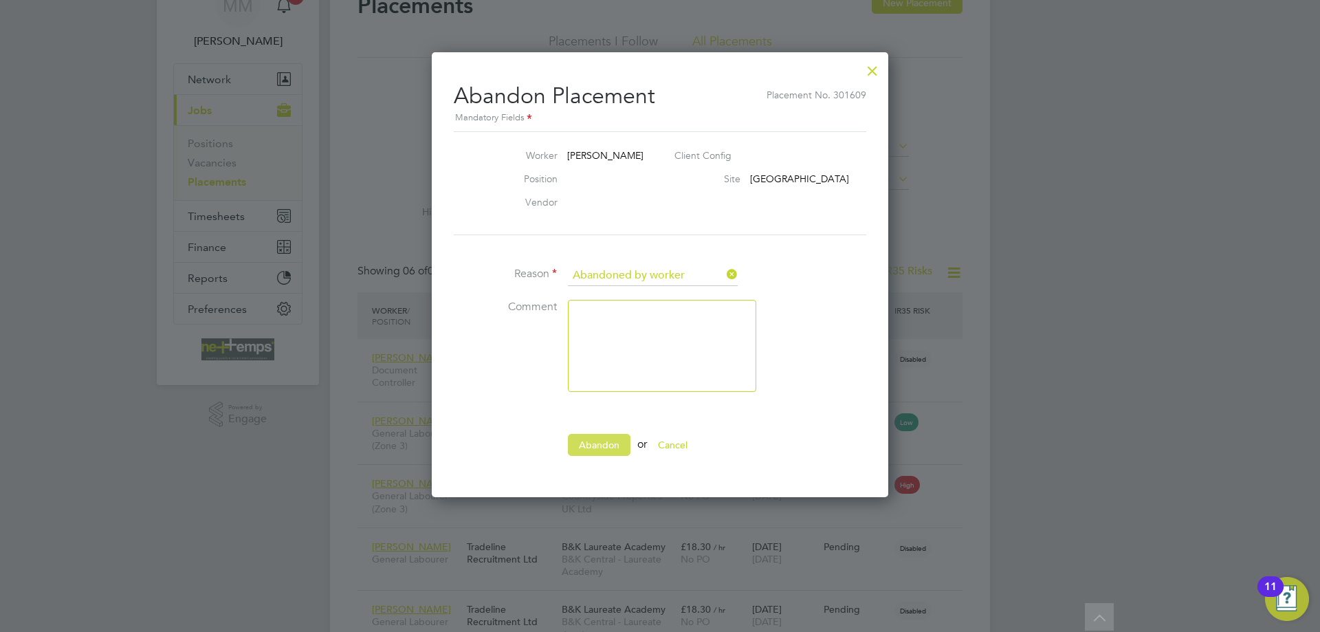
click at [608, 439] on button "Abandon" at bounding box center [599, 445] width 63 height 22
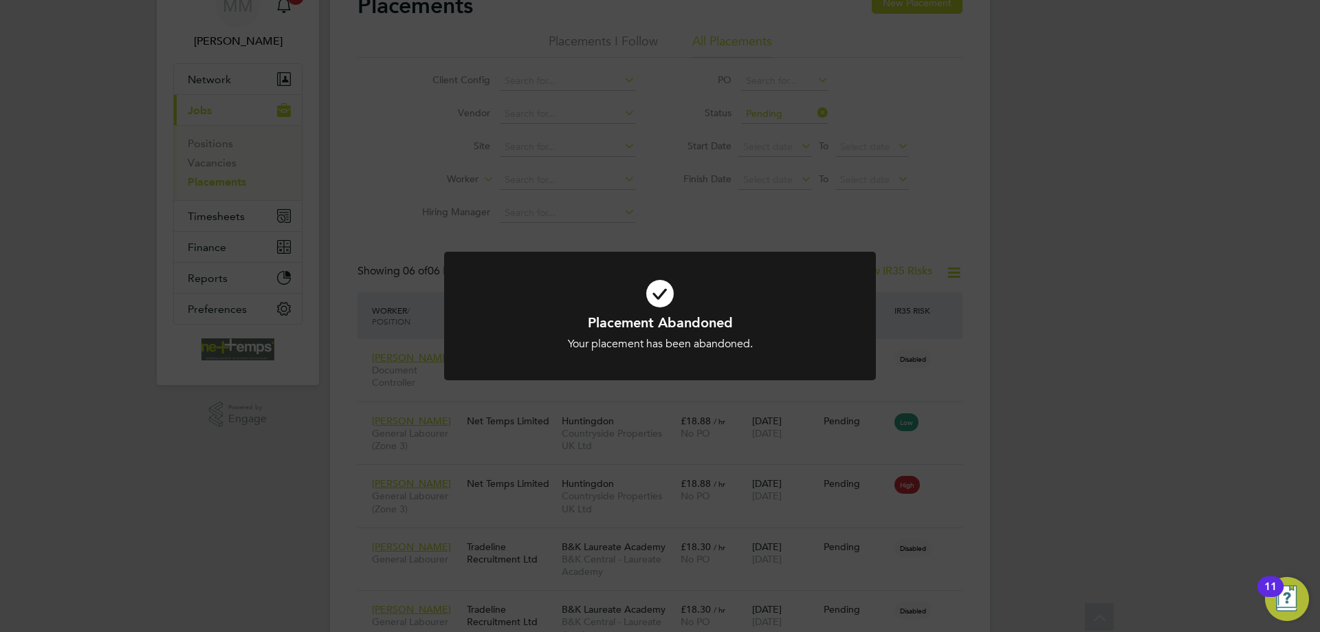
click at [1163, 428] on div "Placement Abandoned Your placement has been abandoned. Cancel Okay" at bounding box center [660, 316] width 1320 height 632
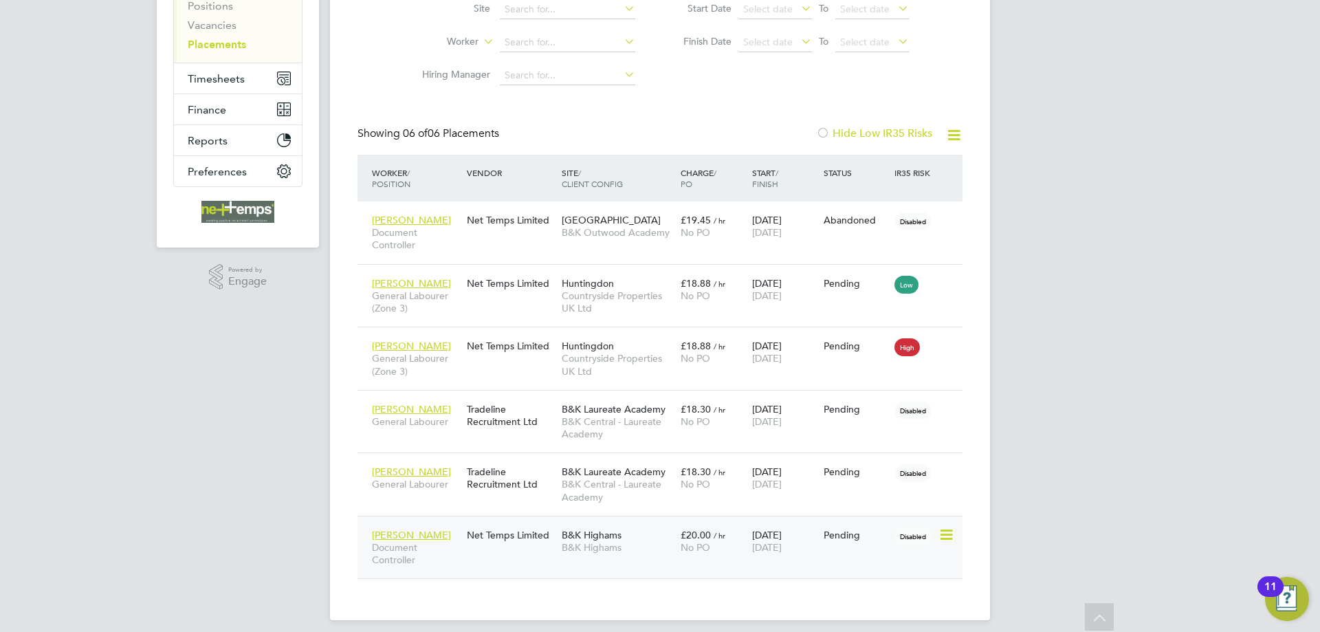
click at [742, 545] on div "No PO" at bounding box center [713, 547] width 65 height 12
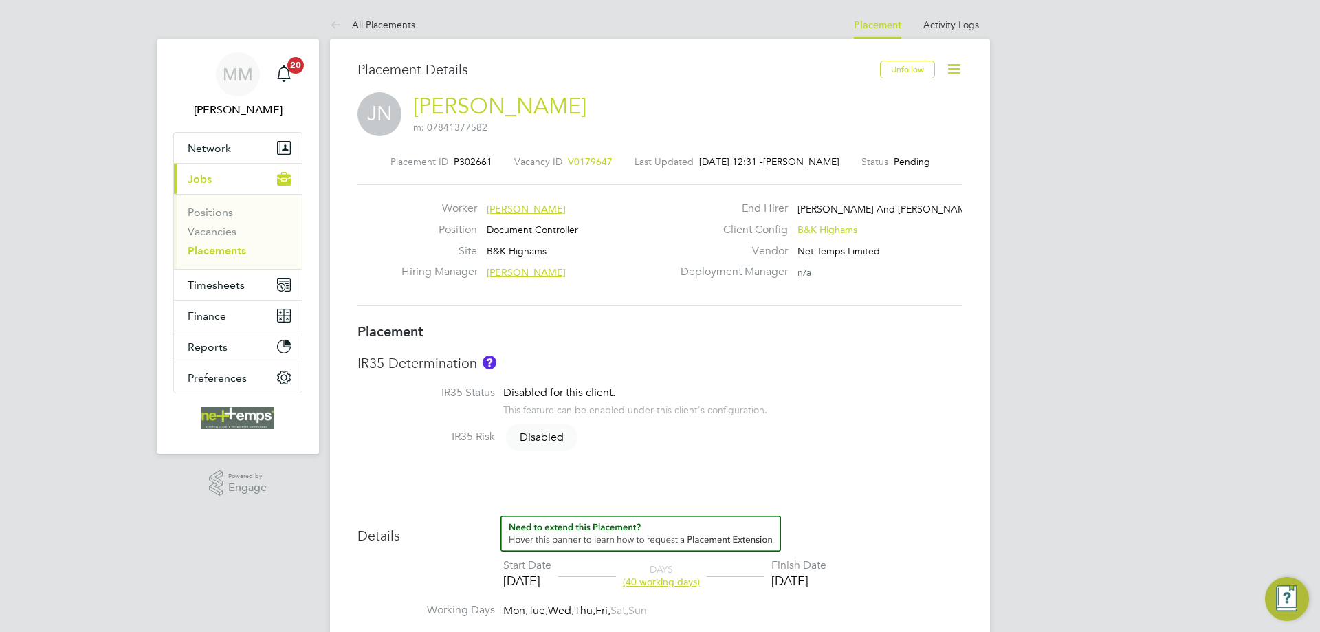
click at [949, 67] on icon at bounding box center [953, 69] width 17 height 17
click at [899, 102] on li "Edit Placement e" at bounding box center [909, 101] width 101 height 19
type input "[PERSON_NAME]"
type input "[DATE]"
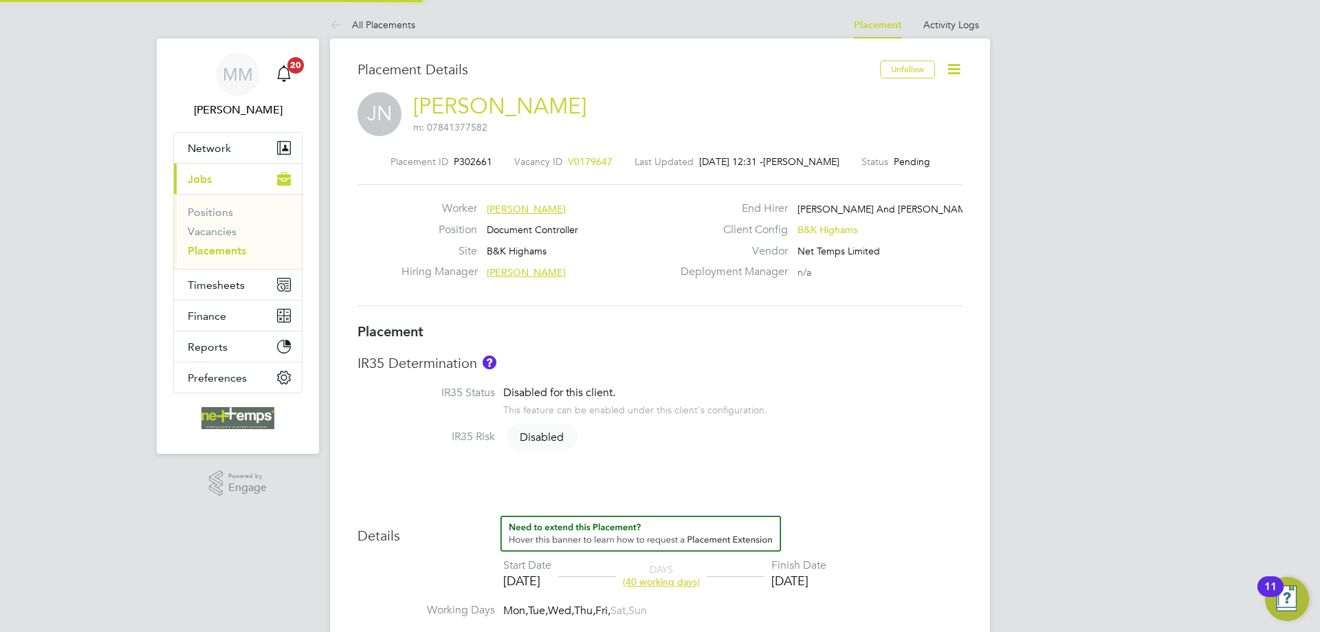
type input "[DATE]"
type input "08:00"
type input "17:30"
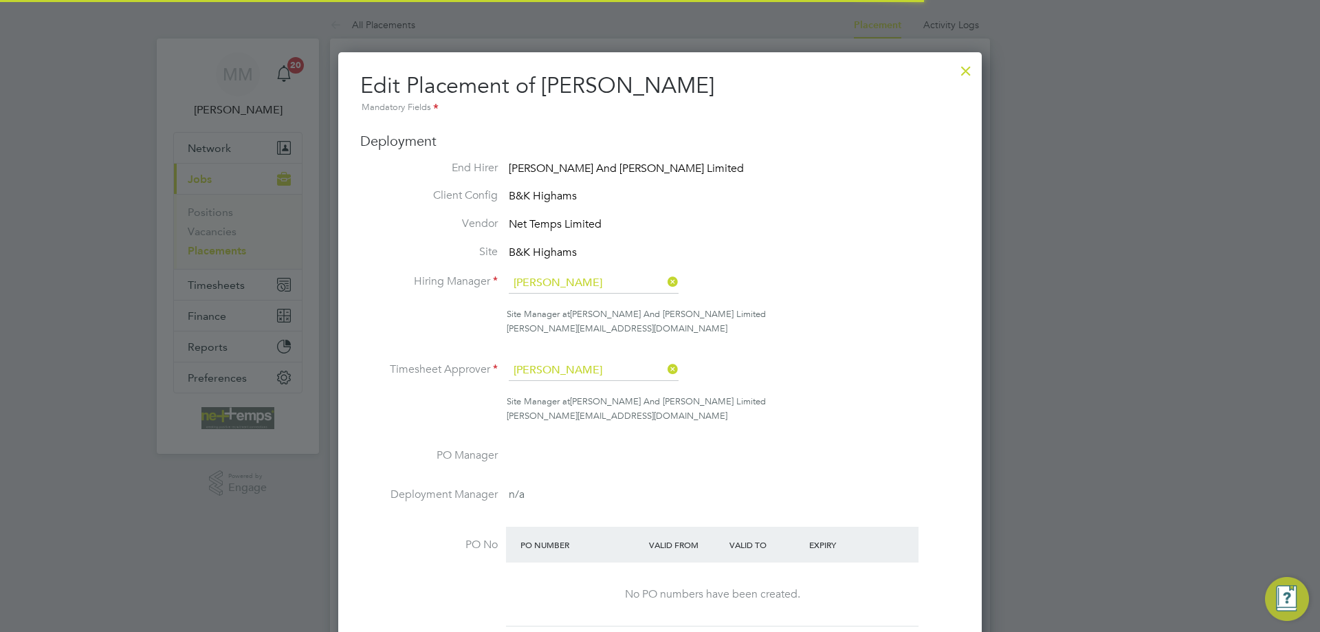
scroll to position [7, 7]
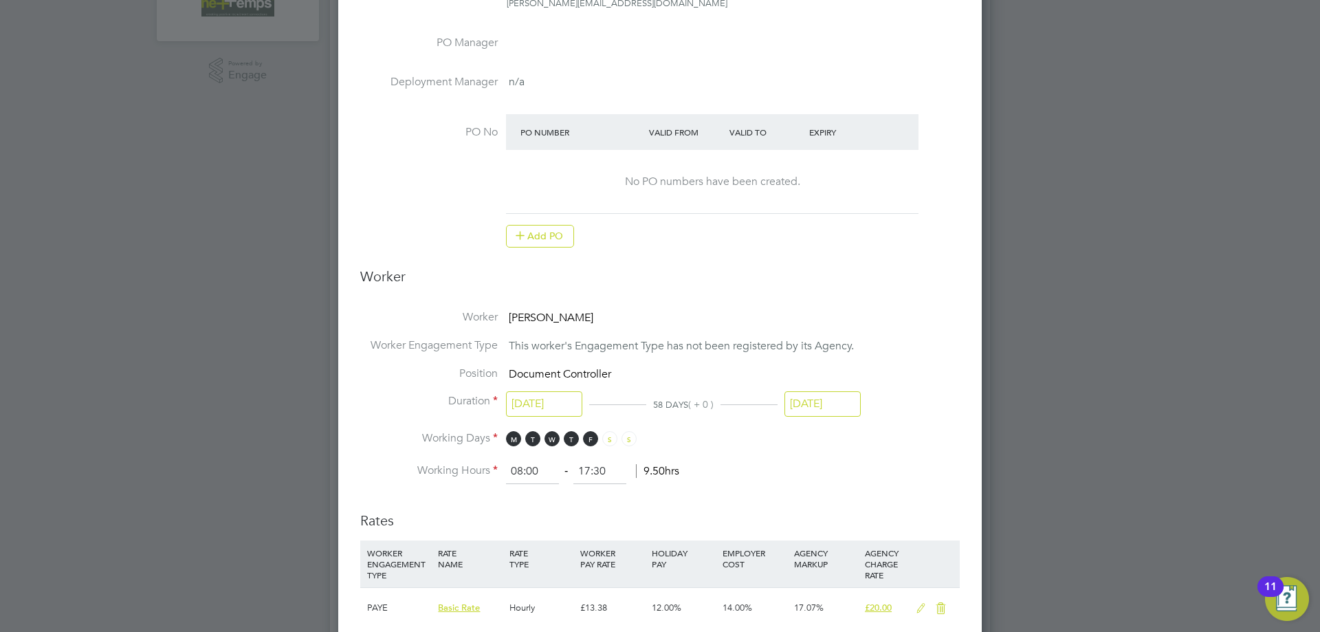
click at [569, 401] on input "[DATE]" at bounding box center [544, 403] width 76 height 25
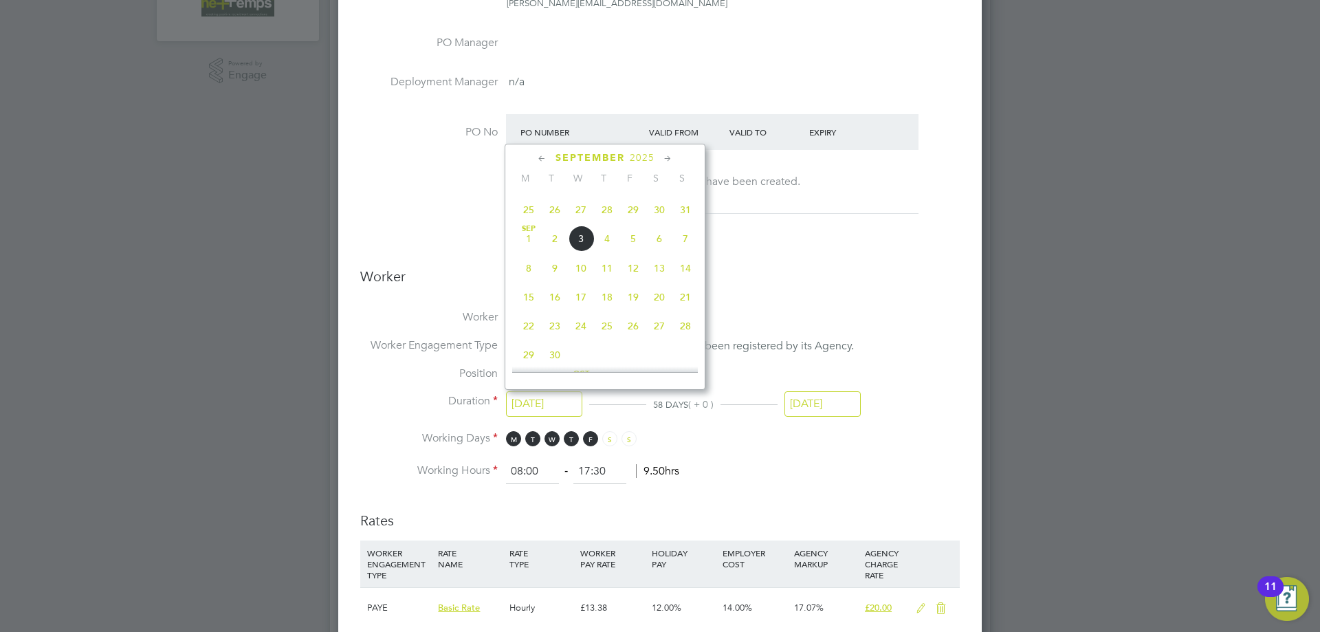
click at [529, 274] on span "8" at bounding box center [529, 268] width 26 height 26
type input "[DATE]"
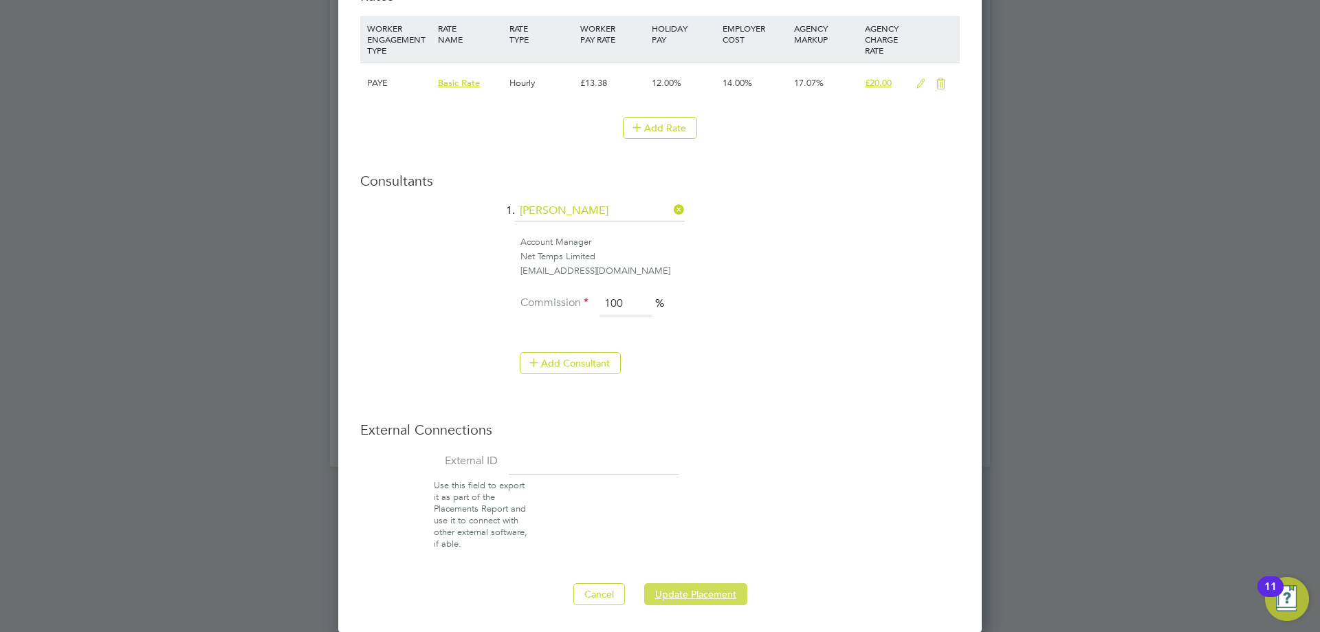
click at [693, 595] on button "Update Placement" at bounding box center [695, 594] width 103 height 22
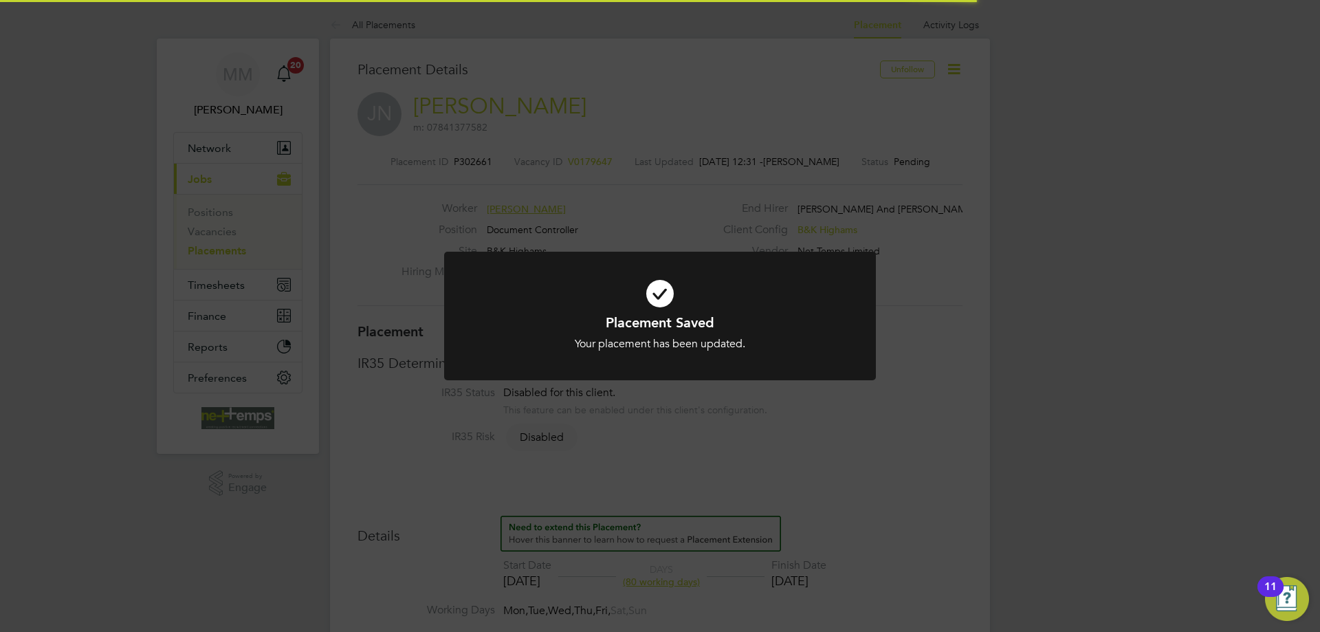
click at [1026, 331] on div "Placement Saved Your placement has been updated. Cancel Okay" at bounding box center [660, 316] width 1320 height 632
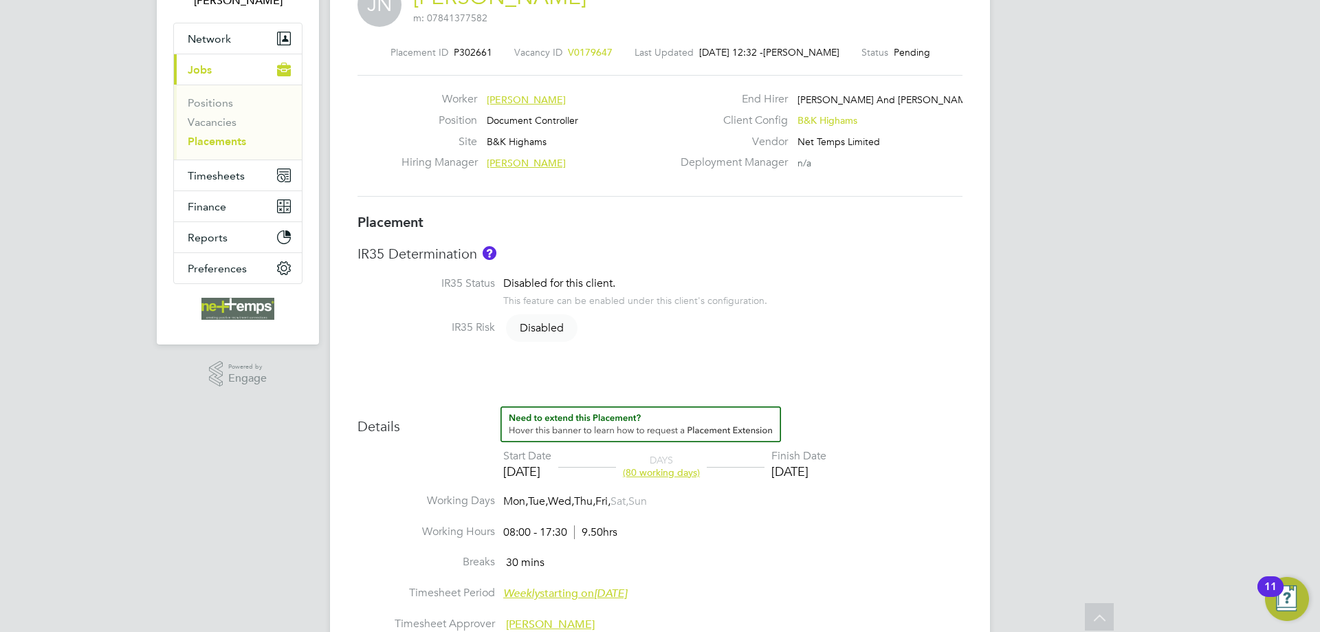
scroll to position [41, 0]
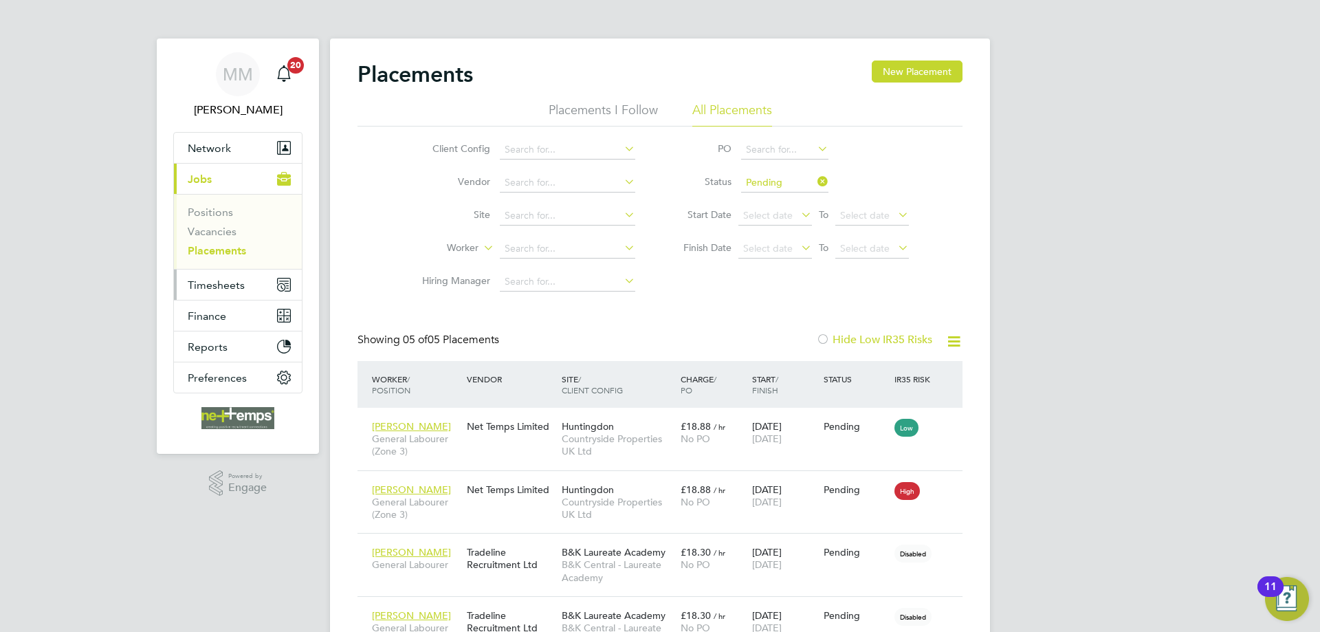
click at [245, 289] on button "Timesheets" at bounding box center [238, 285] width 128 height 30
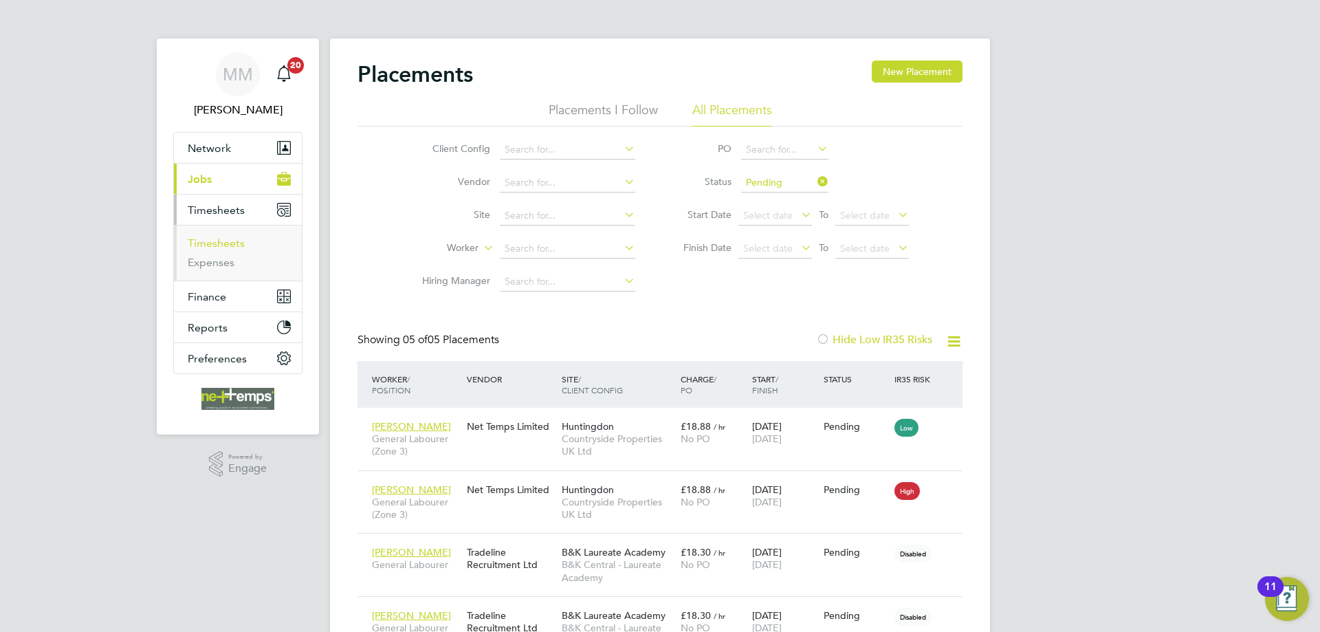
click at [219, 241] on link "Timesheets" at bounding box center [216, 243] width 57 height 13
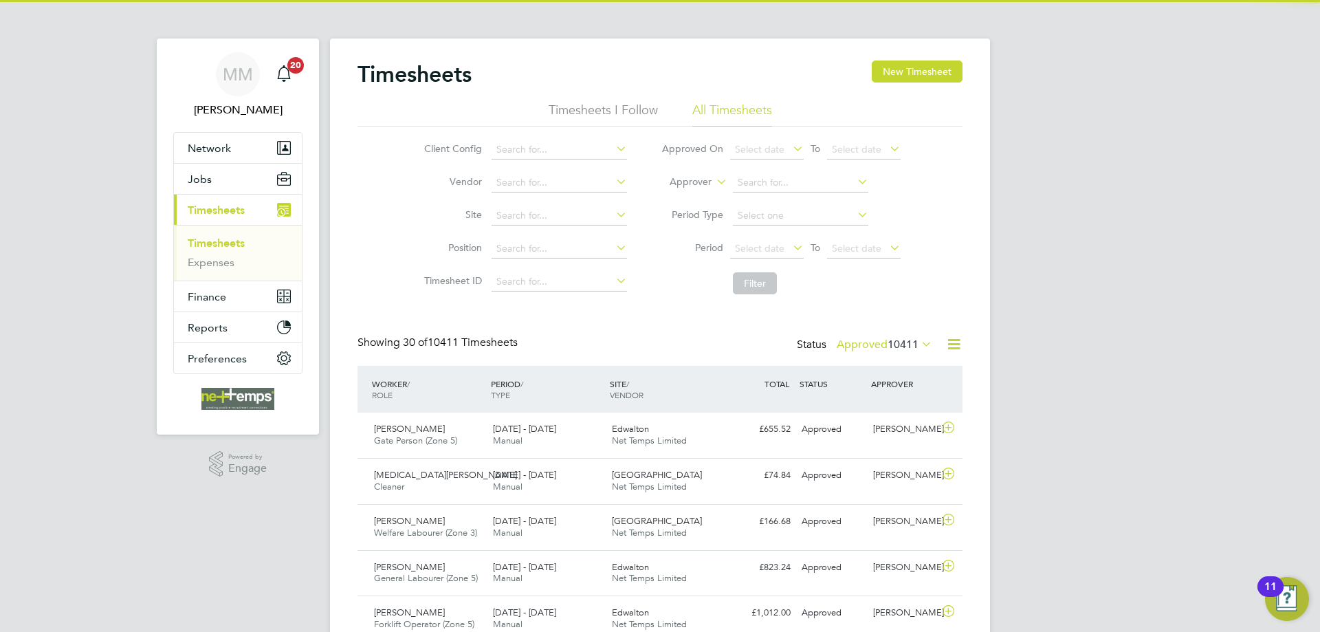
scroll to position [35, 120]
